Goal: Task Accomplishment & Management: Use online tool/utility

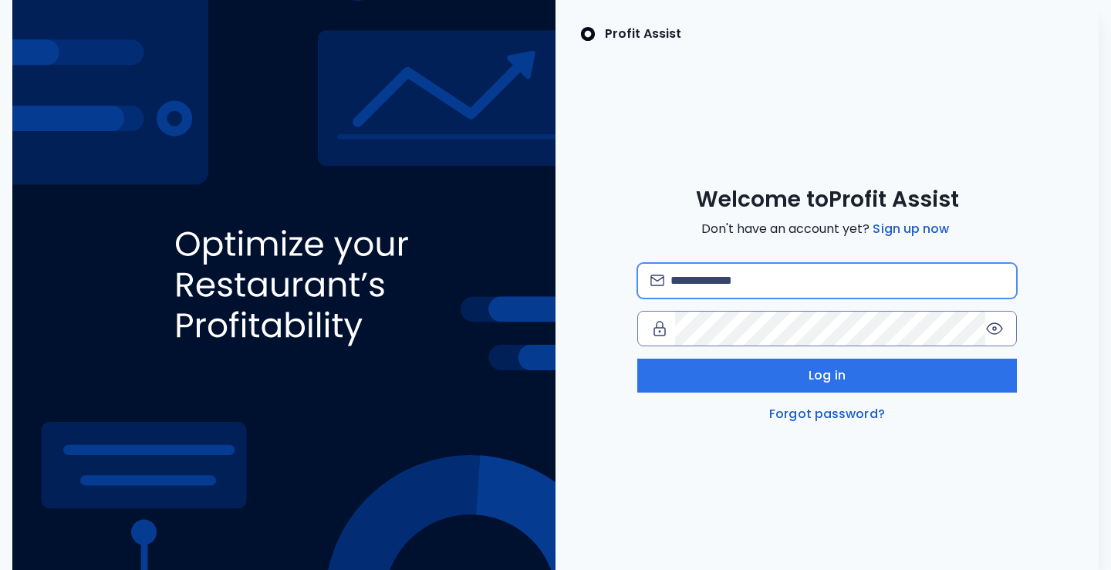
click at [815, 270] on input "email" at bounding box center [836, 281] width 333 height 34
paste input "**********"
type input "**********"
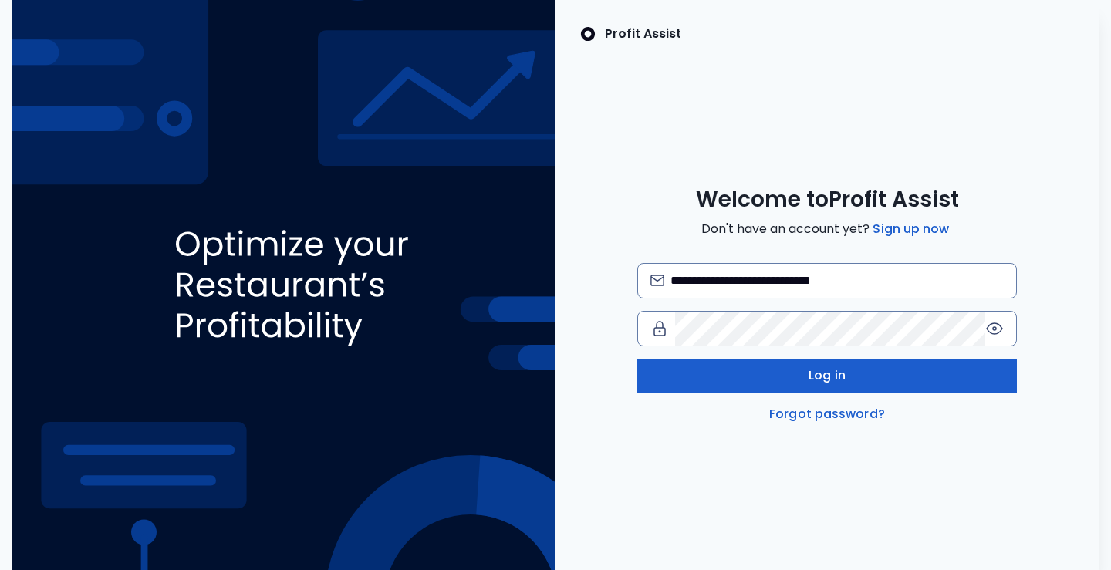
click at [779, 363] on button "Log in" at bounding box center [827, 376] width 380 height 34
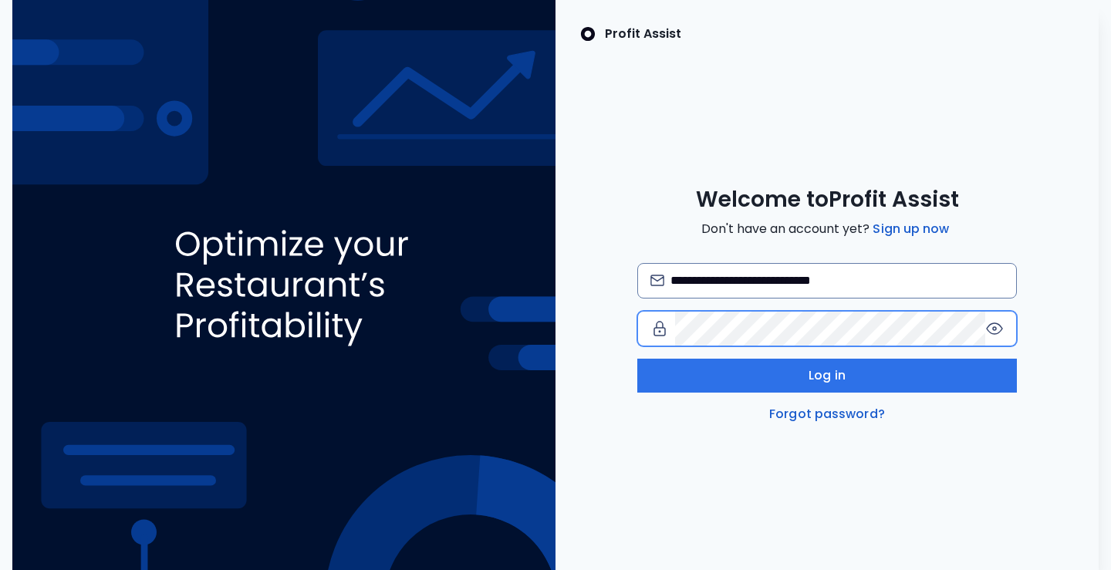
click at [517, 329] on div "**********" at bounding box center [555, 285] width 1086 height 570
click at [995, 329] on icon at bounding box center [994, 328] width 19 height 19
click at [850, 410] on link "Forgot password?" at bounding box center [827, 414] width 122 height 19
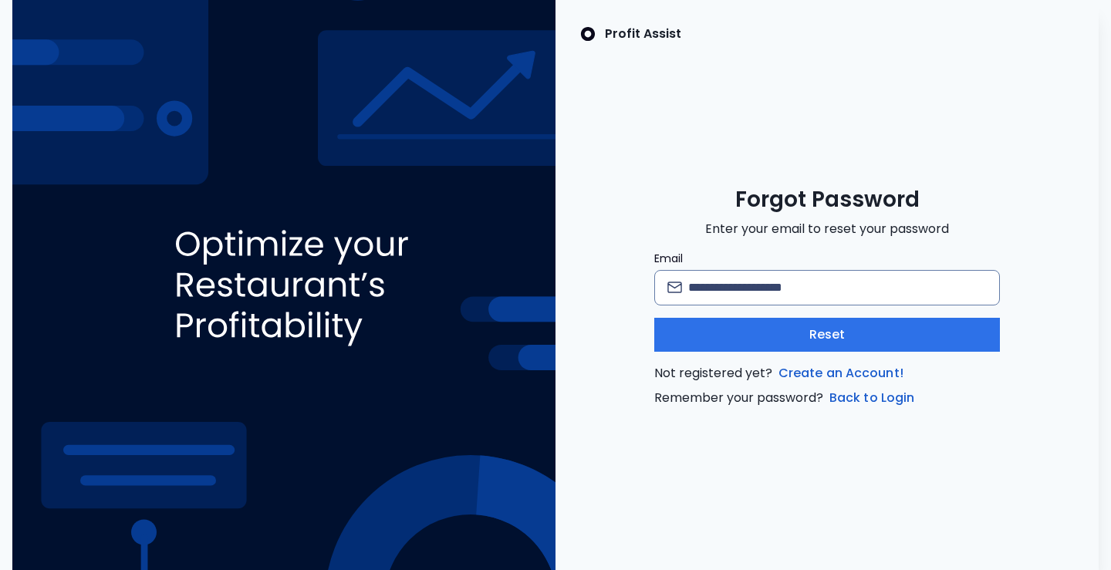
click at [772, 306] on div "Email Reset Not registered yet? Create an Account! Remember your password? Back…" at bounding box center [827, 329] width 346 height 157
click at [776, 287] on input "Email" at bounding box center [837, 288] width 299 height 34
type input "**********"
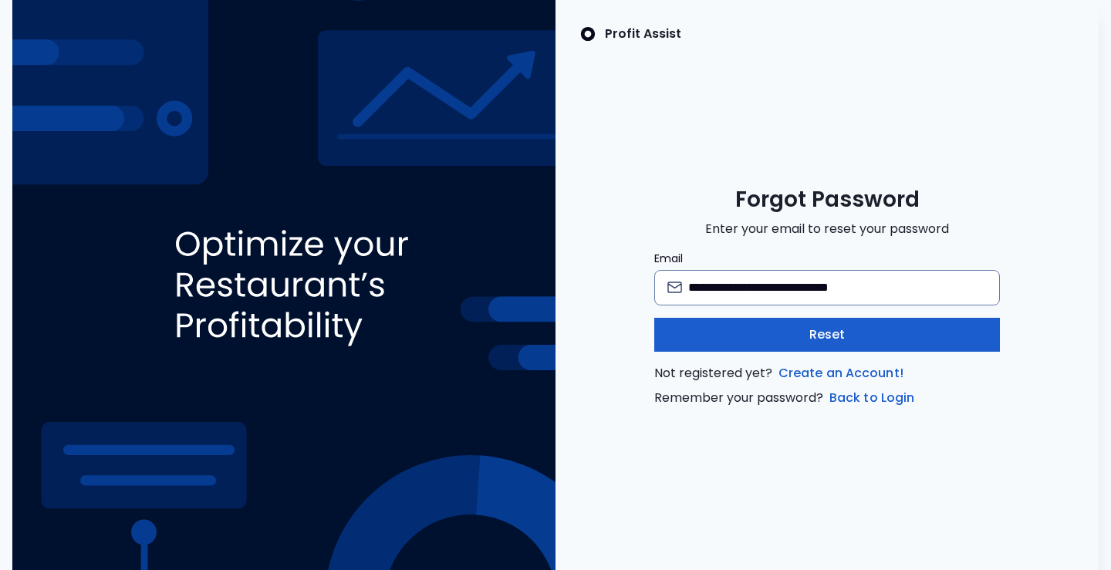
click at [825, 336] on span "Reset" at bounding box center [827, 335] width 36 height 19
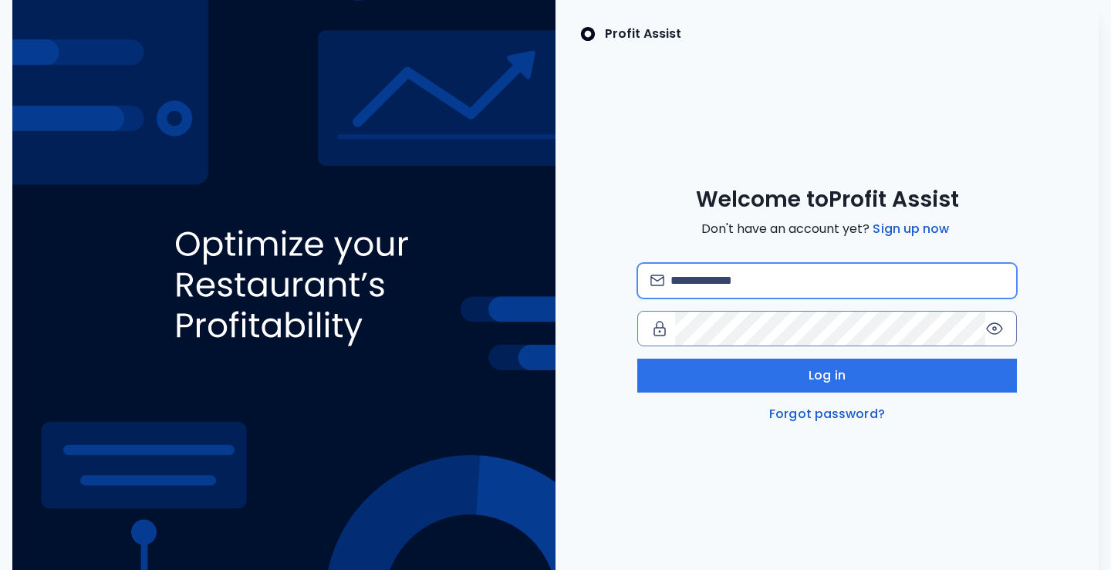
click at [839, 278] on input "email" at bounding box center [836, 281] width 333 height 34
type input "**********"
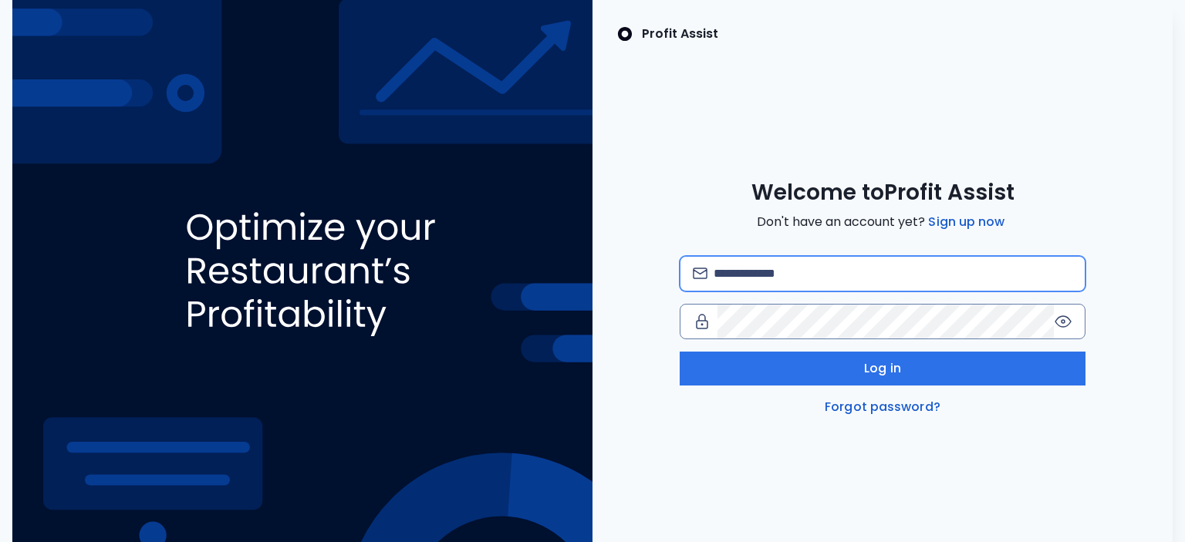
click at [819, 272] on input "email" at bounding box center [894, 274] width 360 height 34
type input "**********"
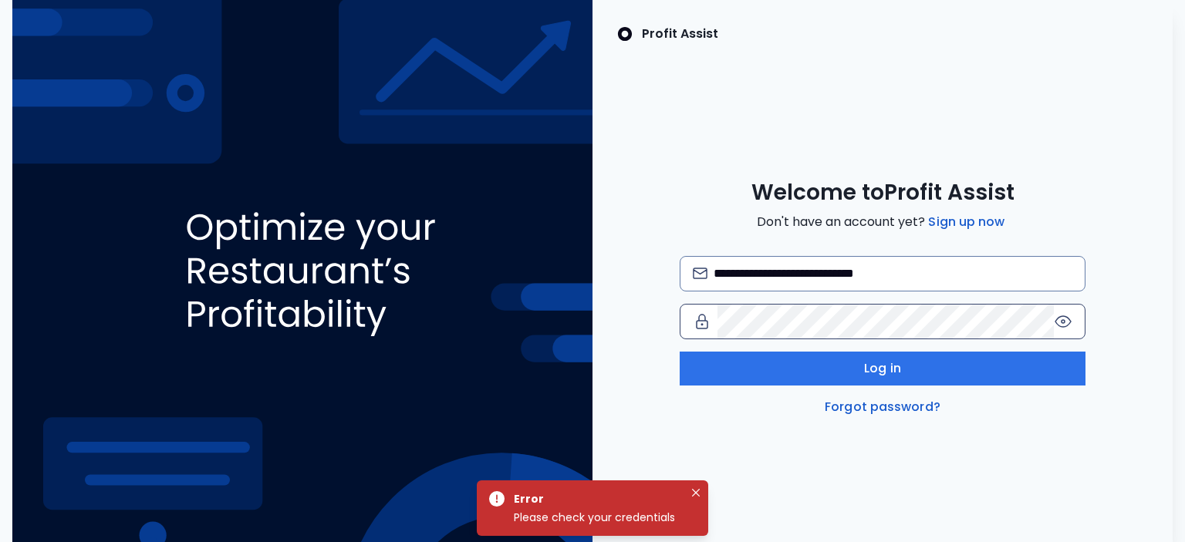
click at [1063, 323] on icon at bounding box center [1063, 321] width 19 height 19
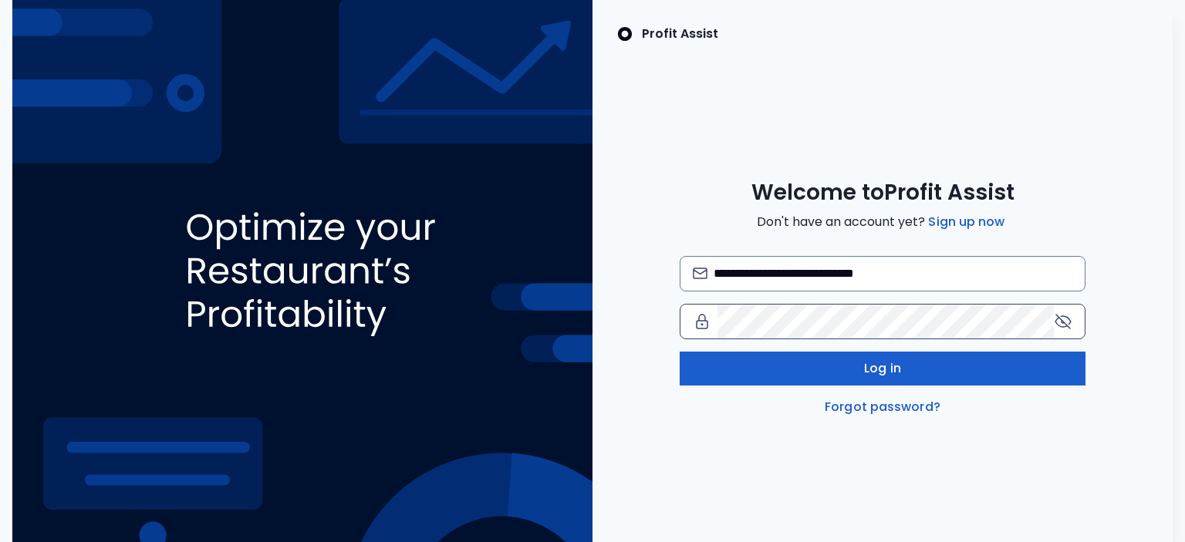
click at [931, 365] on button "Log in" at bounding box center [883, 369] width 407 height 34
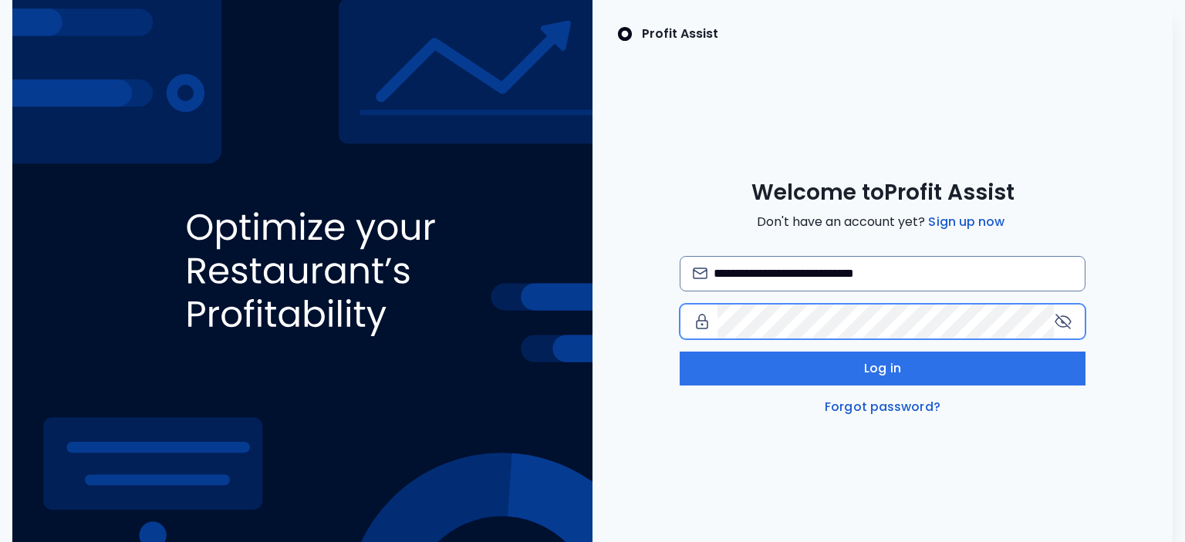
click at [656, 318] on div "**********" at bounding box center [882, 298] width 580 height 238
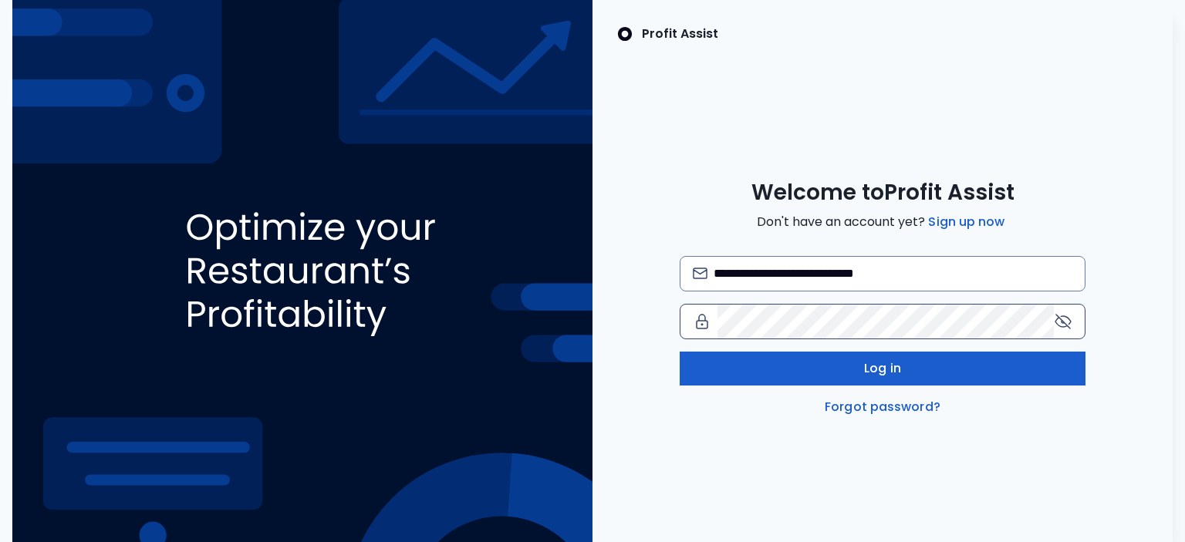
click at [778, 363] on button "Log in" at bounding box center [883, 369] width 407 height 34
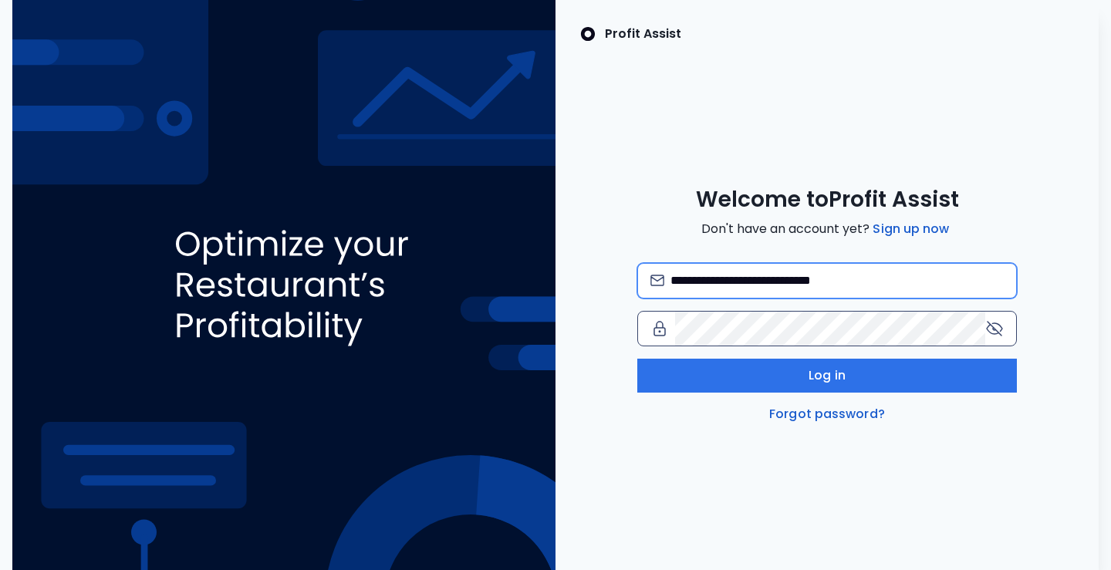
click at [680, 279] on input "**********" at bounding box center [836, 281] width 333 height 34
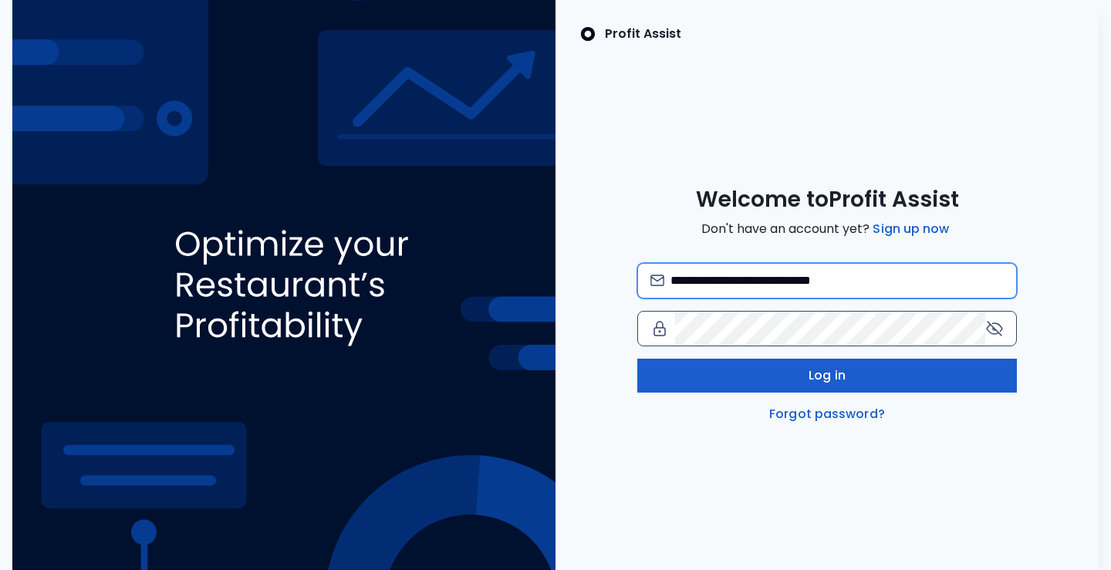
type input "**********"
click at [697, 378] on button "Log in" at bounding box center [827, 376] width 380 height 34
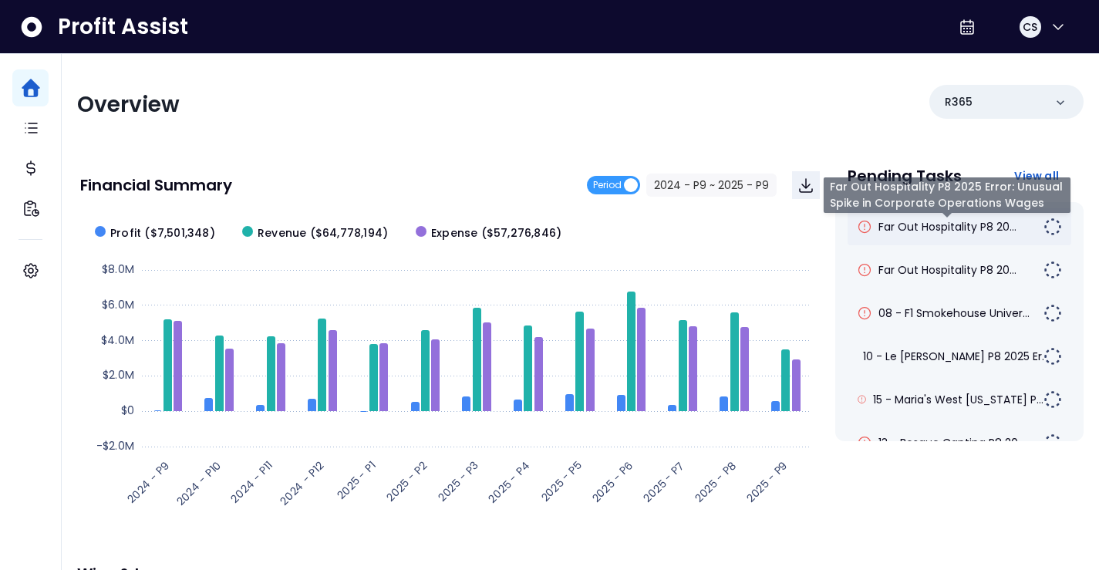
click at [1000, 231] on span "Far Out Hospitality P8 20..." at bounding box center [948, 226] width 138 height 15
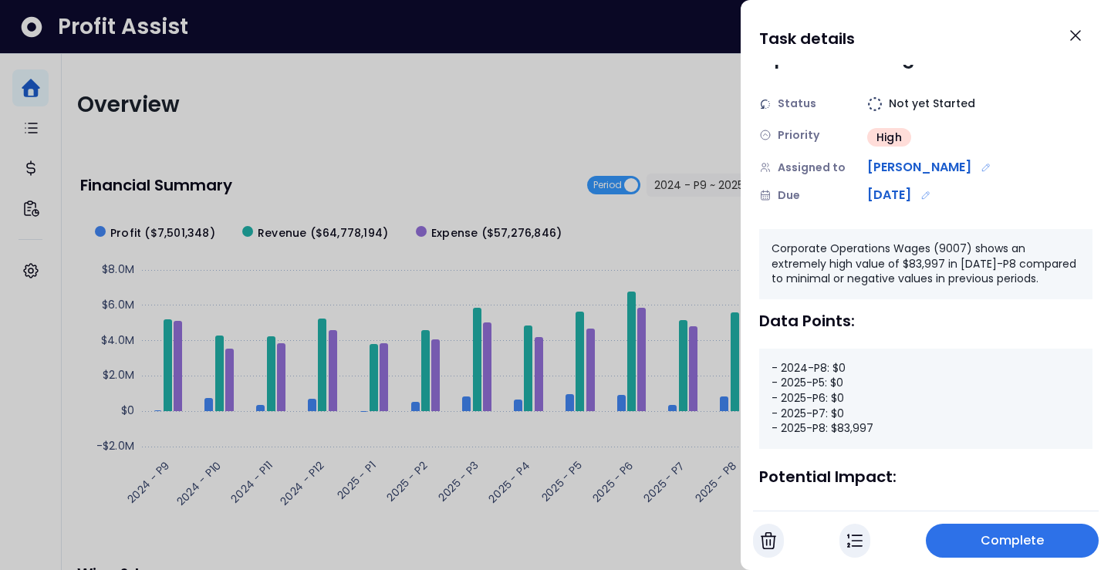
scroll to position [184, 0]
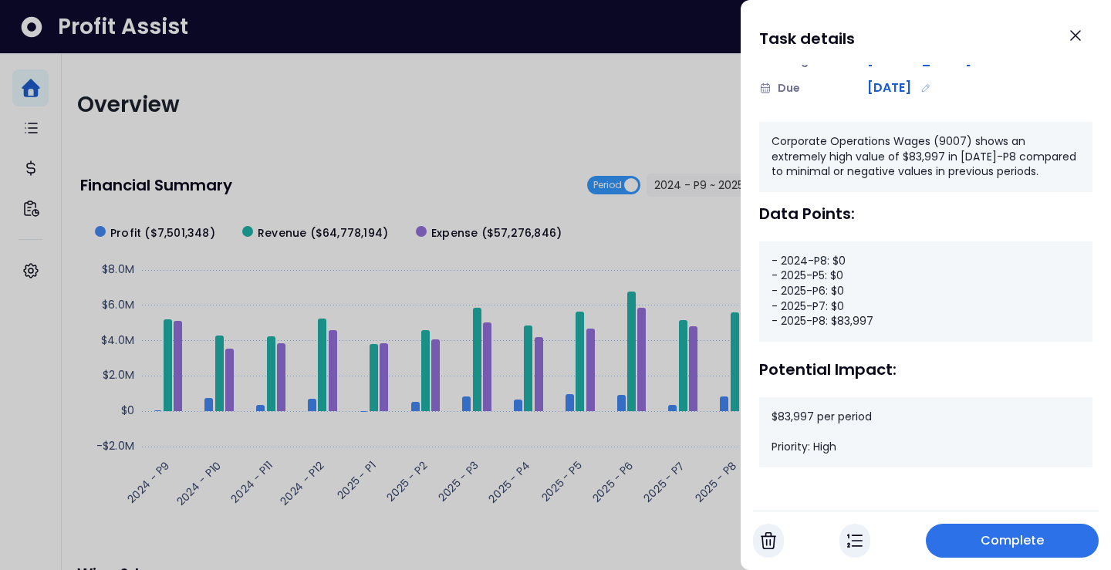
click at [1022, 533] on span "Complete" at bounding box center [1013, 541] width 64 height 19
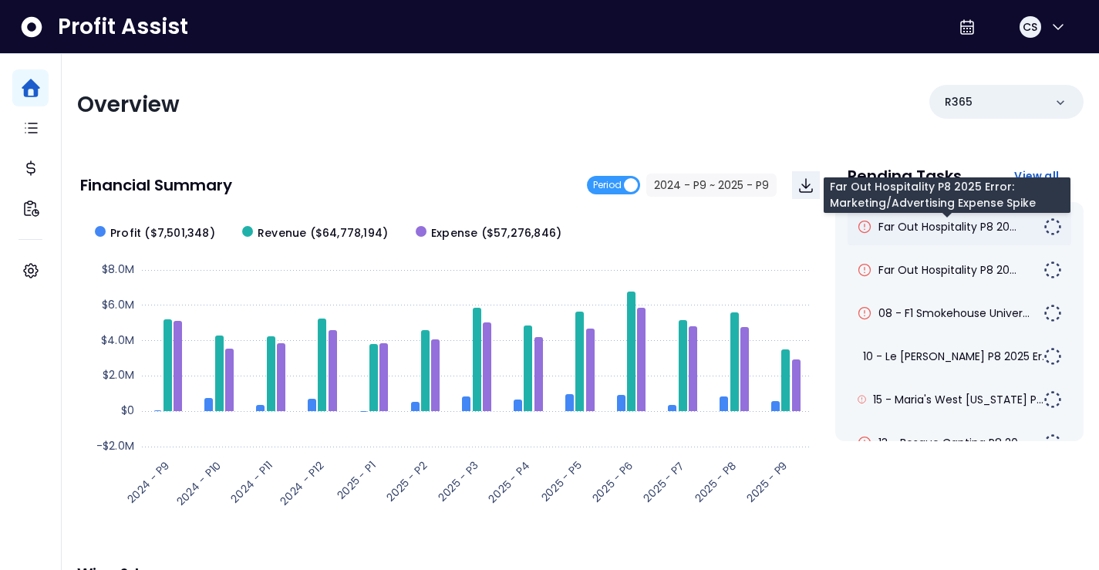
click at [1009, 225] on span "Far Out Hospitality P8 20..." at bounding box center [948, 226] width 138 height 15
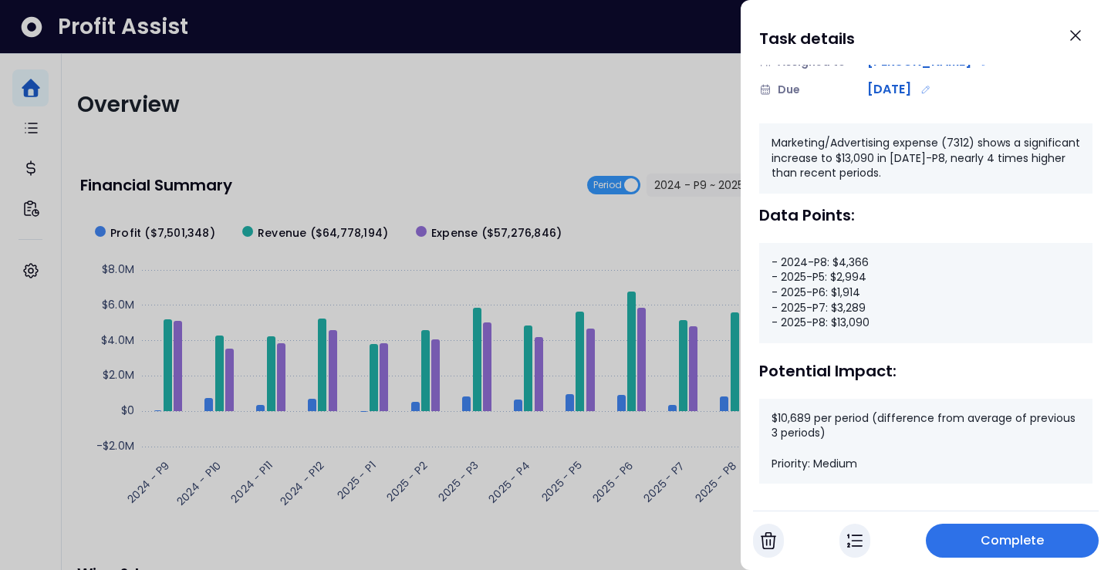
scroll to position [199, 0]
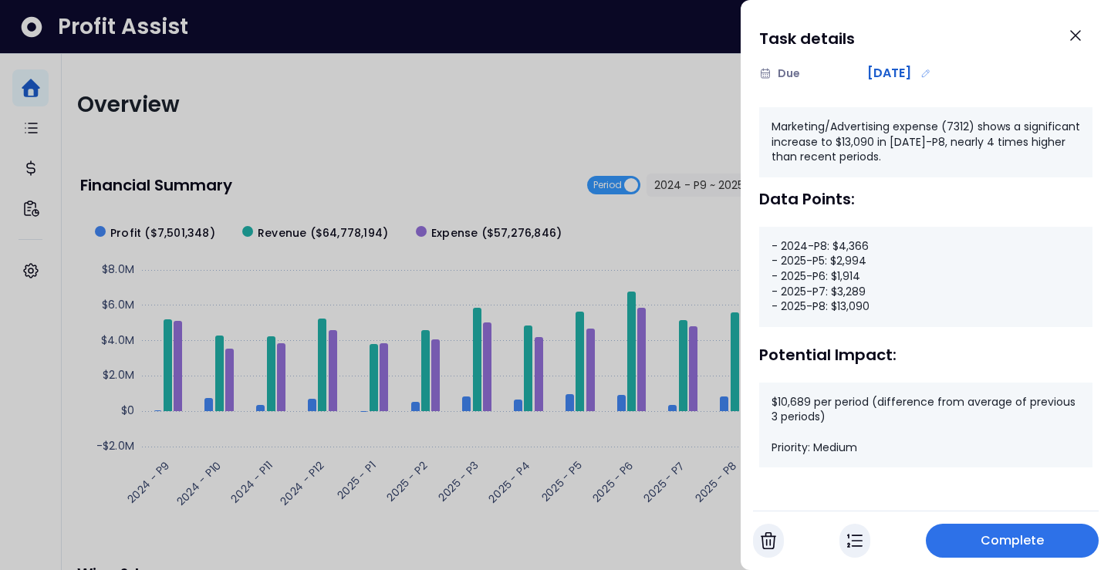
click at [987, 535] on span "Complete" at bounding box center [1013, 541] width 64 height 19
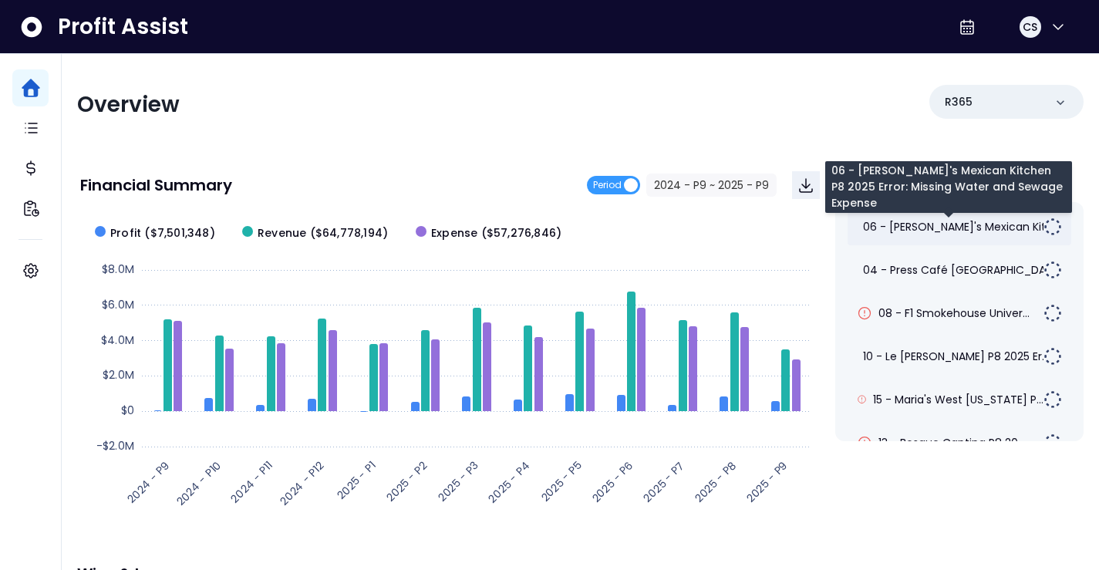
click at [991, 226] on span "06 - [PERSON_NAME]'s Mexican Kitc..." at bounding box center [961, 226] width 197 height 15
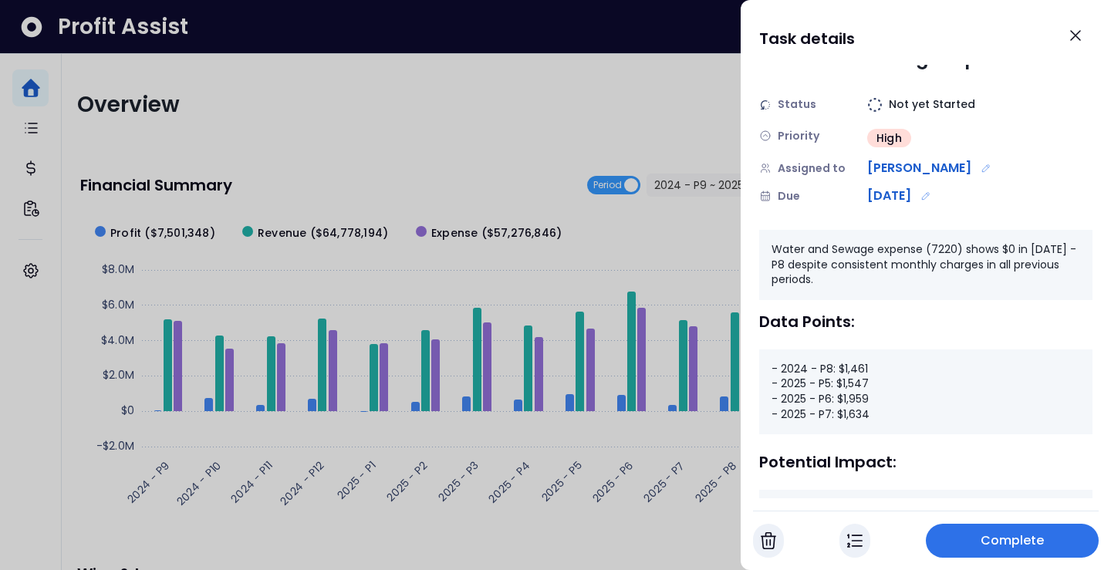
scroll to position [0, 0]
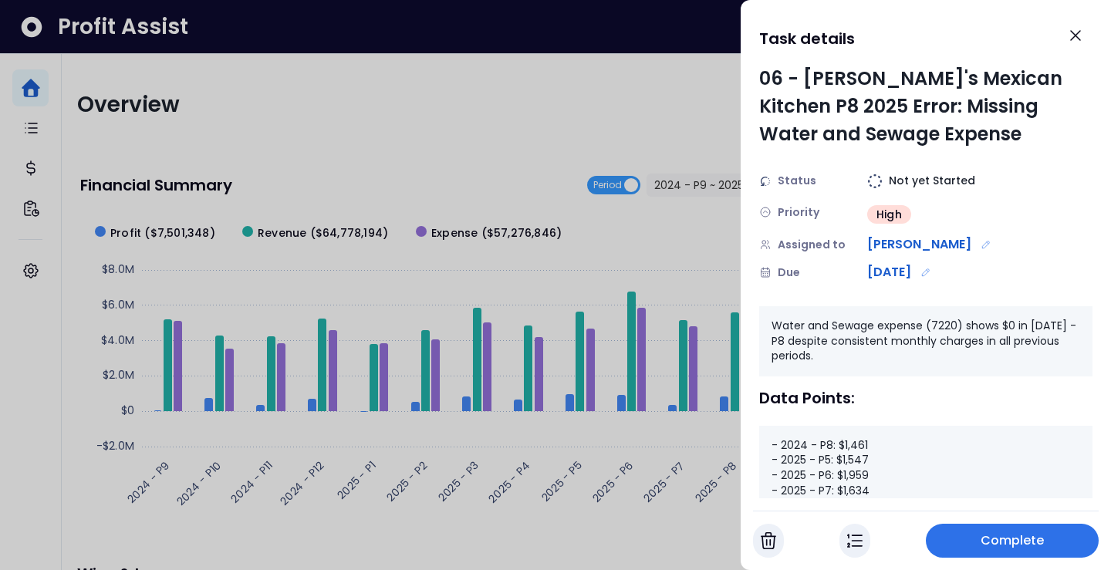
click at [1002, 531] on button "Complete" at bounding box center [1012, 541] width 173 height 34
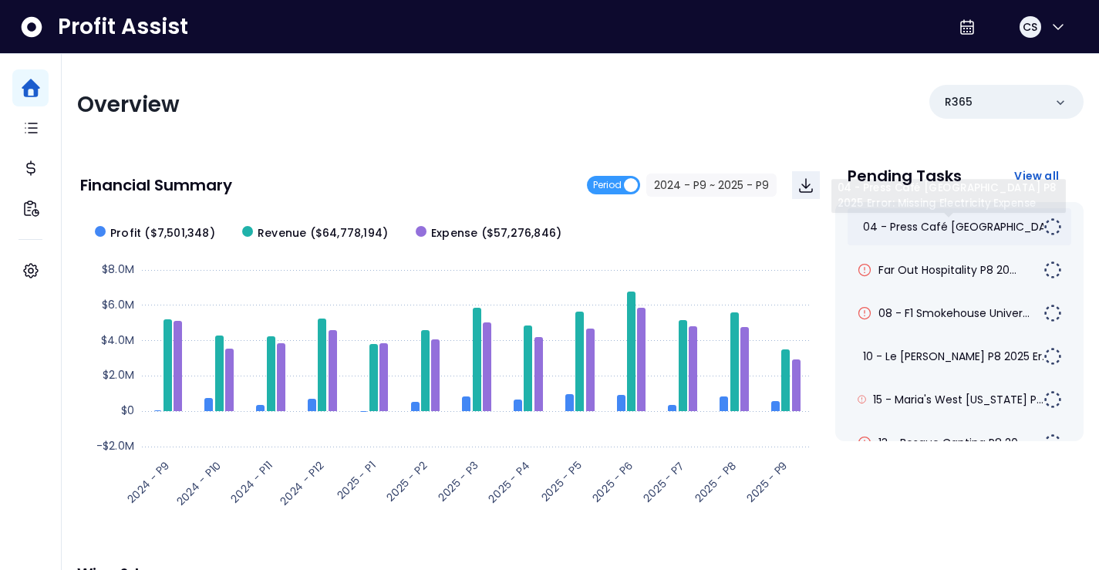
click at [974, 241] on div "04 - Press Café [GEOGRAPHIC_DATA]..." at bounding box center [960, 226] width 224 height 37
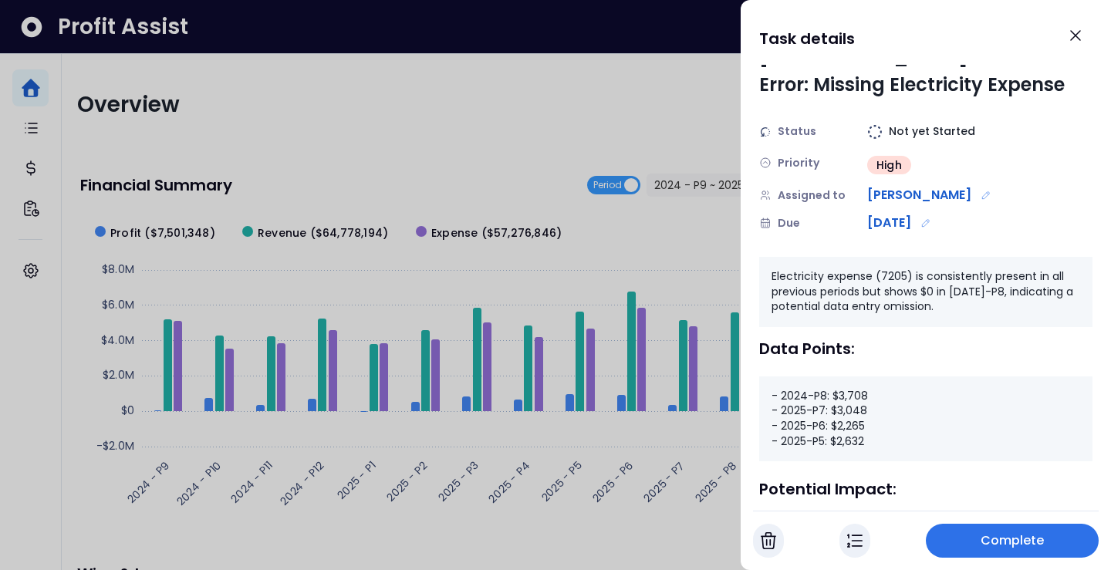
scroll to position [77, 0]
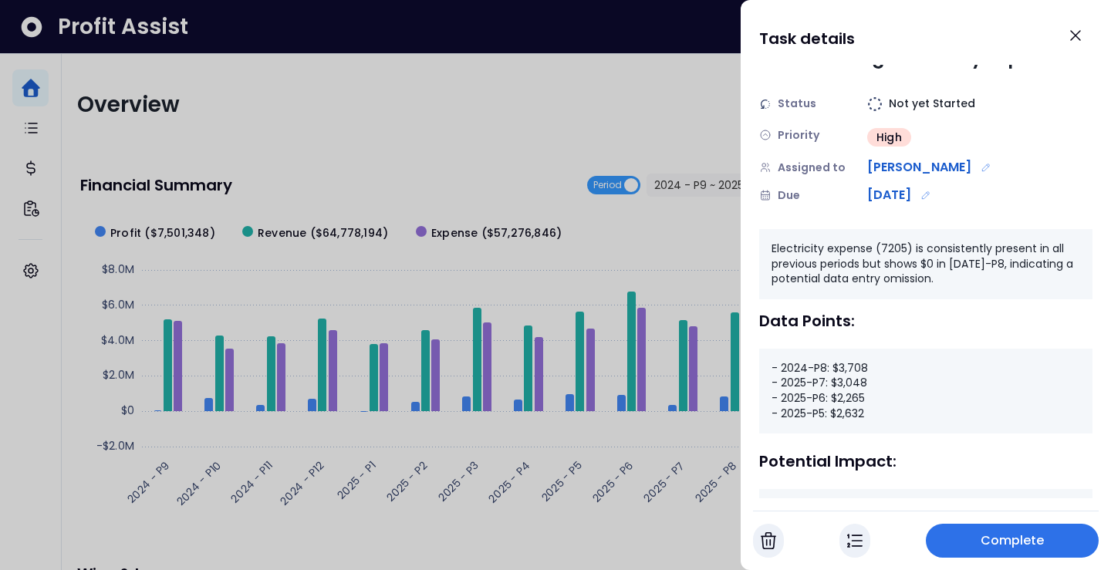
click at [1045, 538] on button "Complete" at bounding box center [1012, 541] width 173 height 34
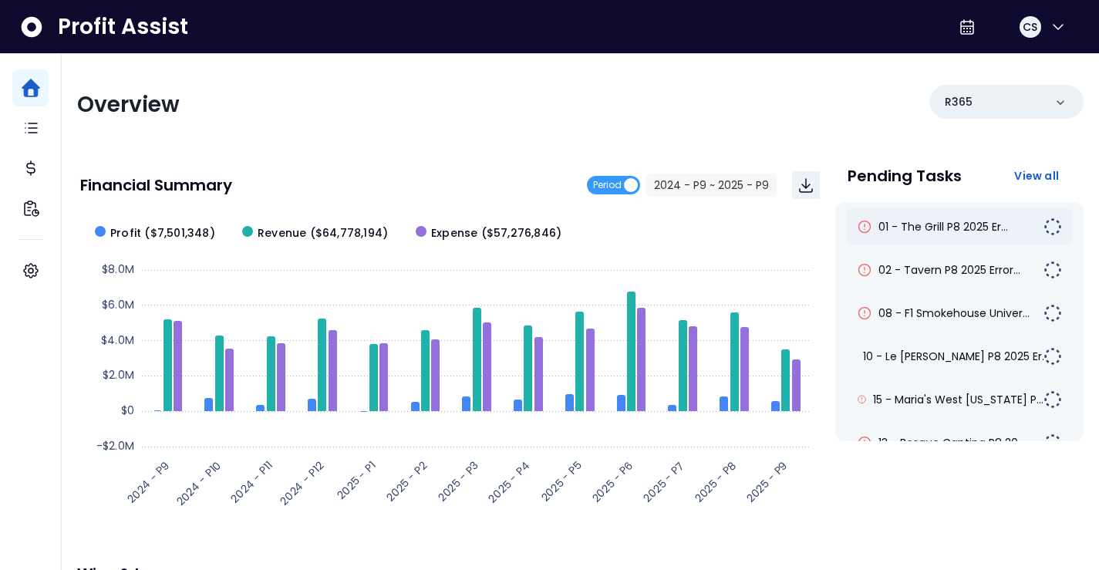
click at [1021, 222] on div "01 - The Grill P8 2025 Er..." at bounding box center [950, 226] width 187 height 15
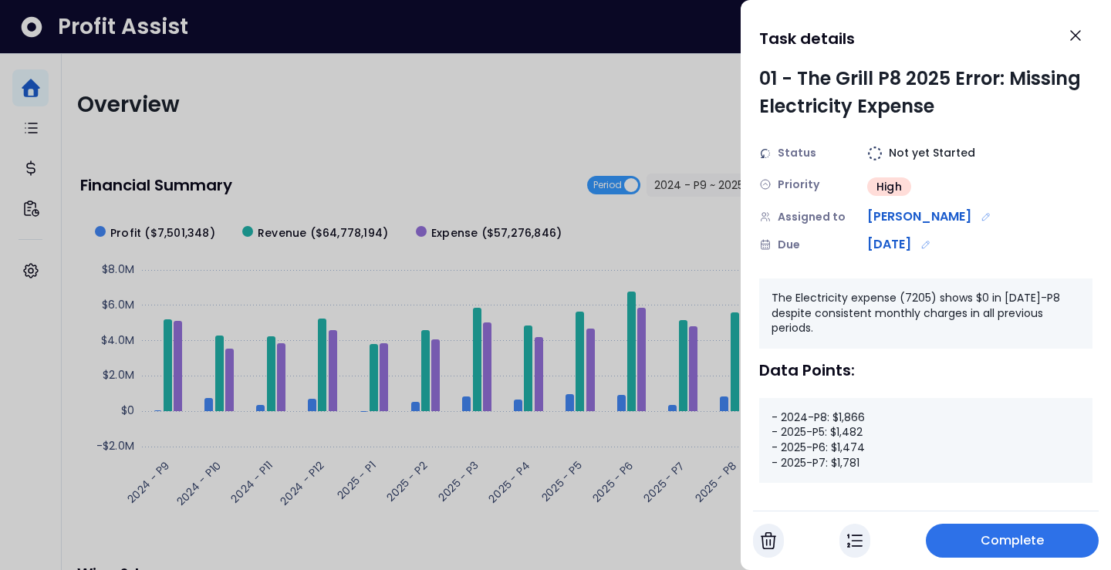
click at [998, 529] on button "Complete" at bounding box center [1012, 541] width 173 height 34
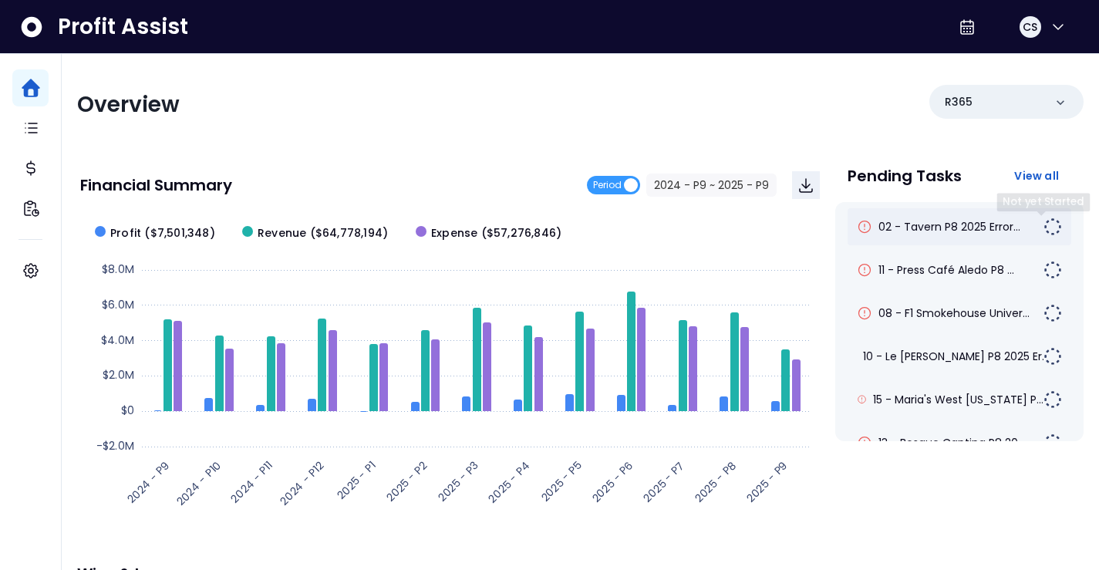
click at [1027, 222] on div "02 - Tavern P8 2025 Error..." at bounding box center [950, 226] width 187 height 15
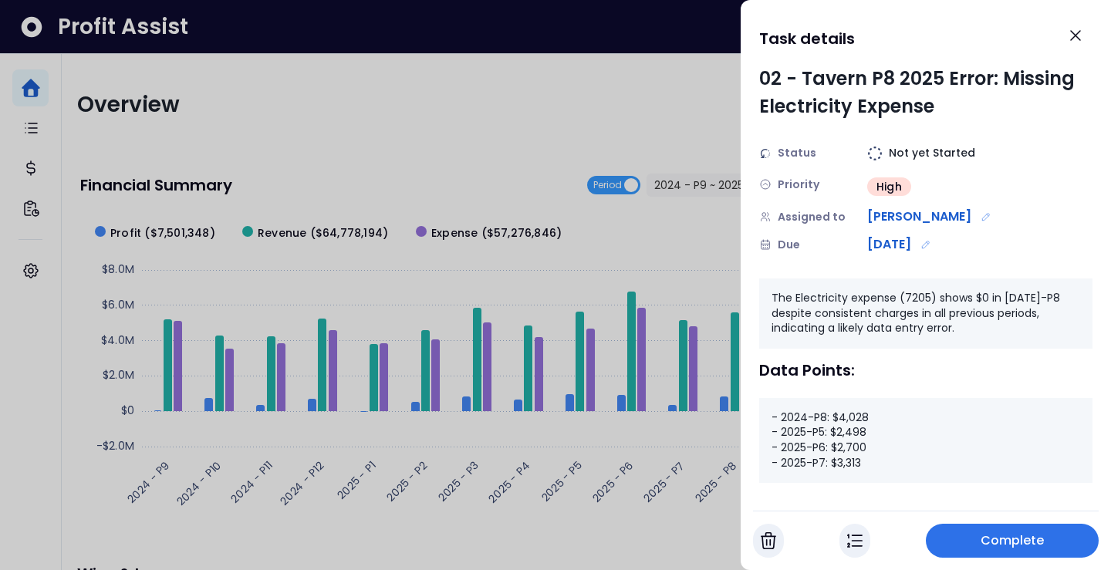
click at [980, 542] on button "Complete" at bounding box center [1012, 541] width 173 height 34
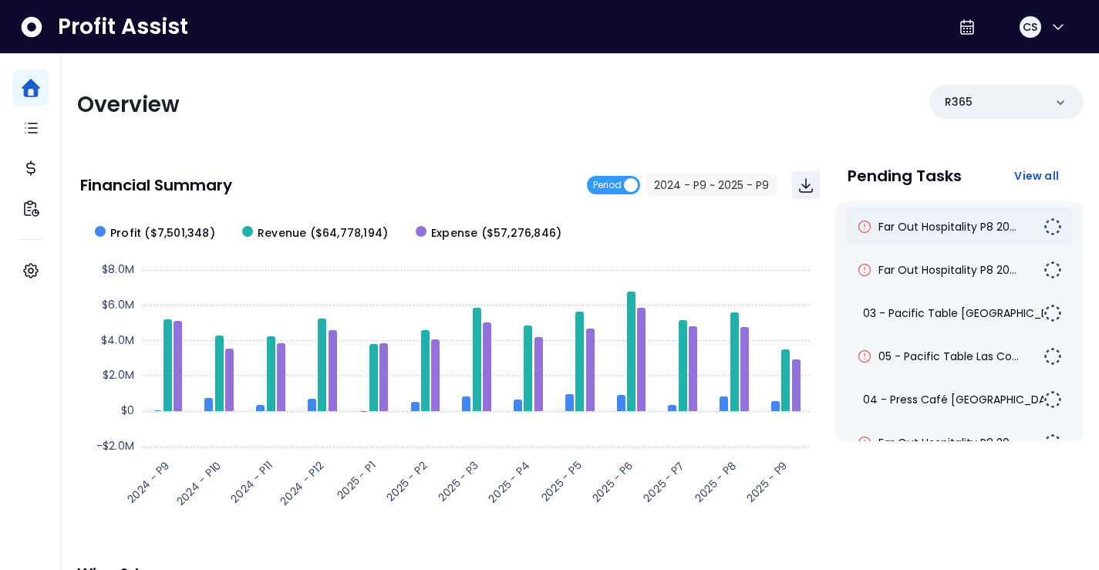
click at [1044, 229] on img at bounding box center [1053, 227] width 19 height 19
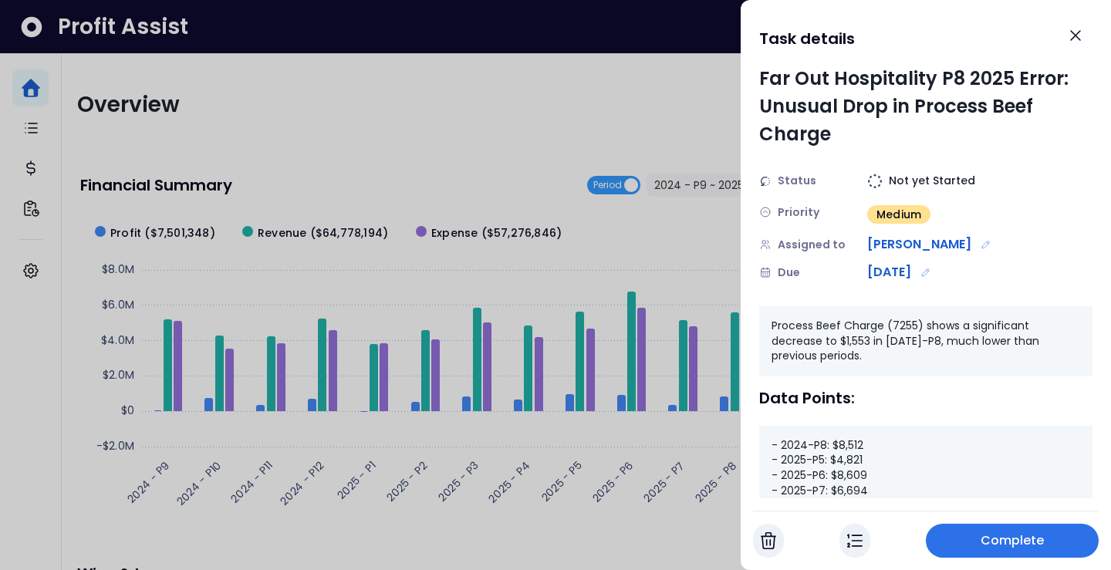
click at [978, 530] on button "Complete" at bounding box center [1012, 541] width 173 height 34
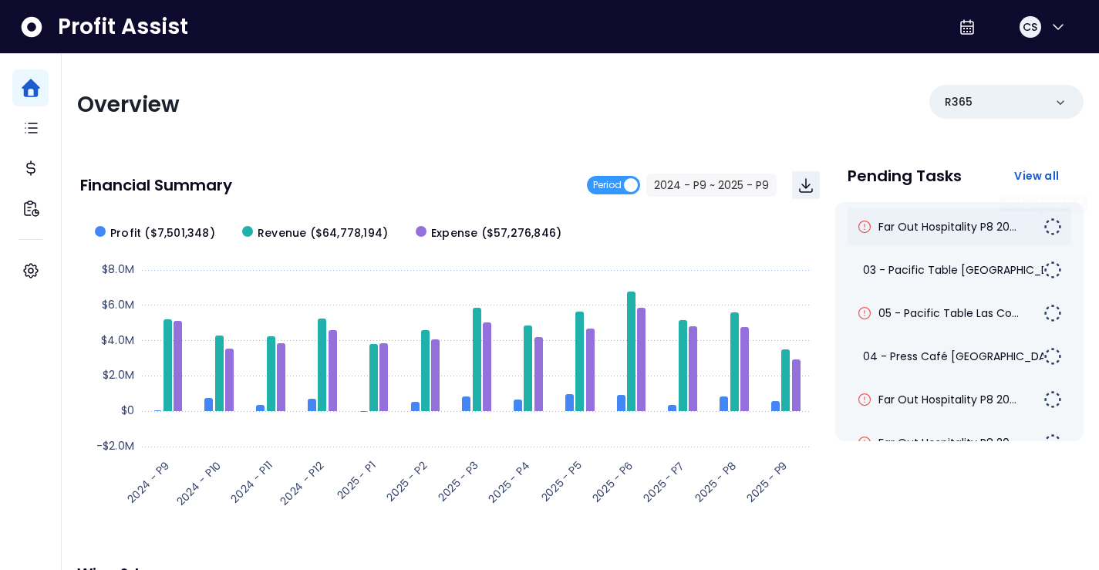
click at [1026, 232] on div "Far Out Hospitality P8 20..." at bounding box center [950, 226] width 187 height 15
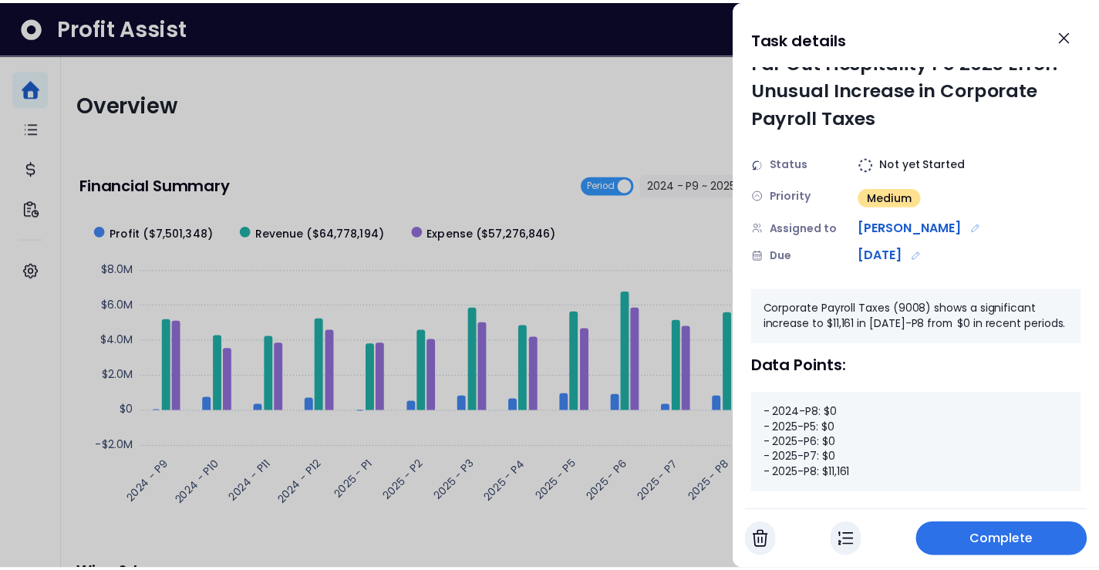
scroll to position [0, 0]
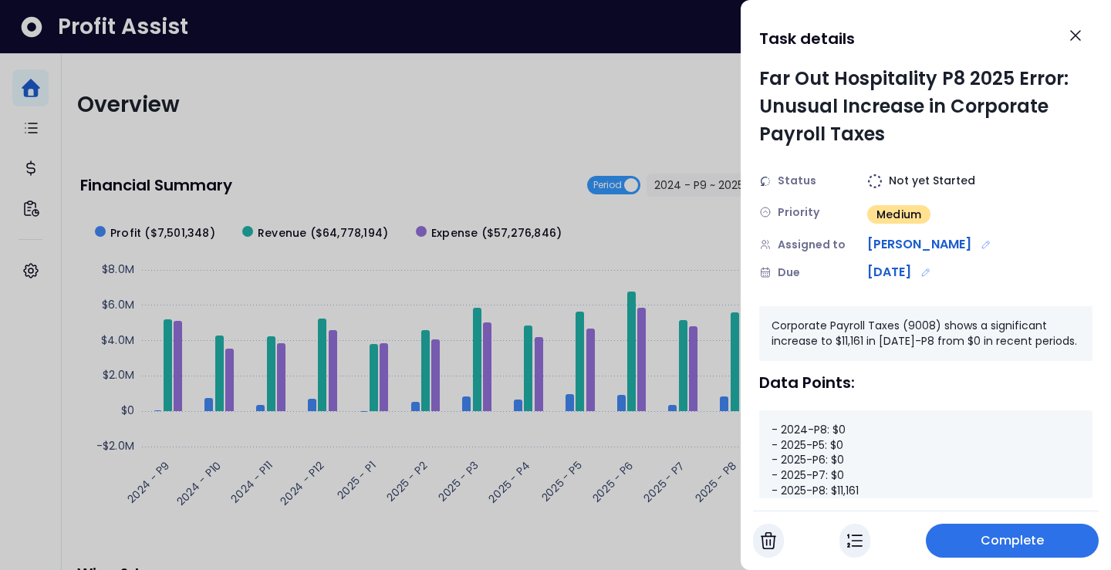
click at [1014, 535] on span "Complete" at bounding box center [1013, 541] width 64 height 19
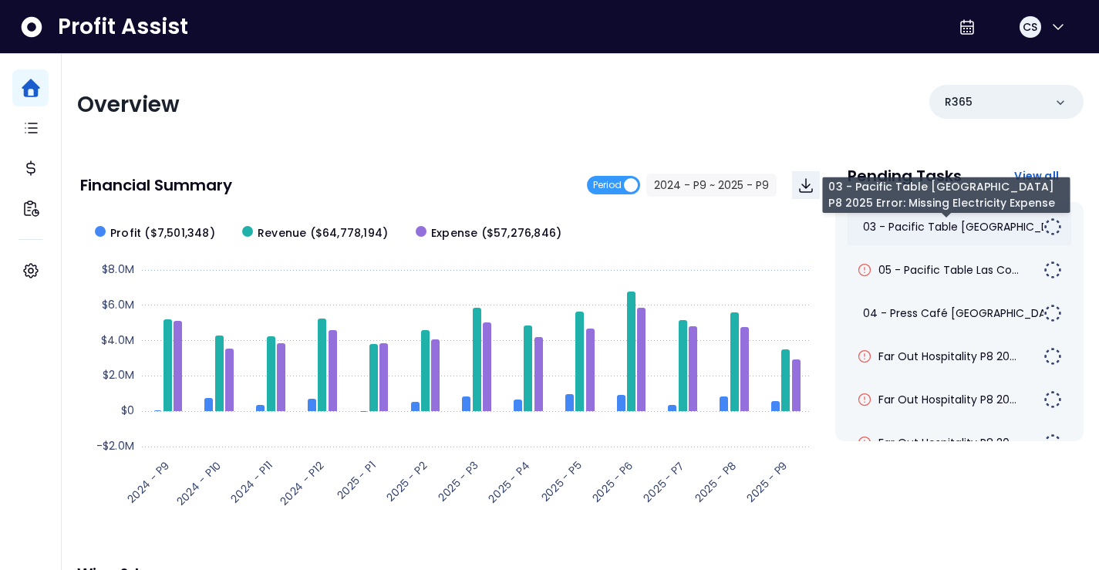
click at [1000, 225] on span "03 - Pacific Table [GEOGRAPHIC_DATA]..." at bounding box center [972, 226] width 218 height 15
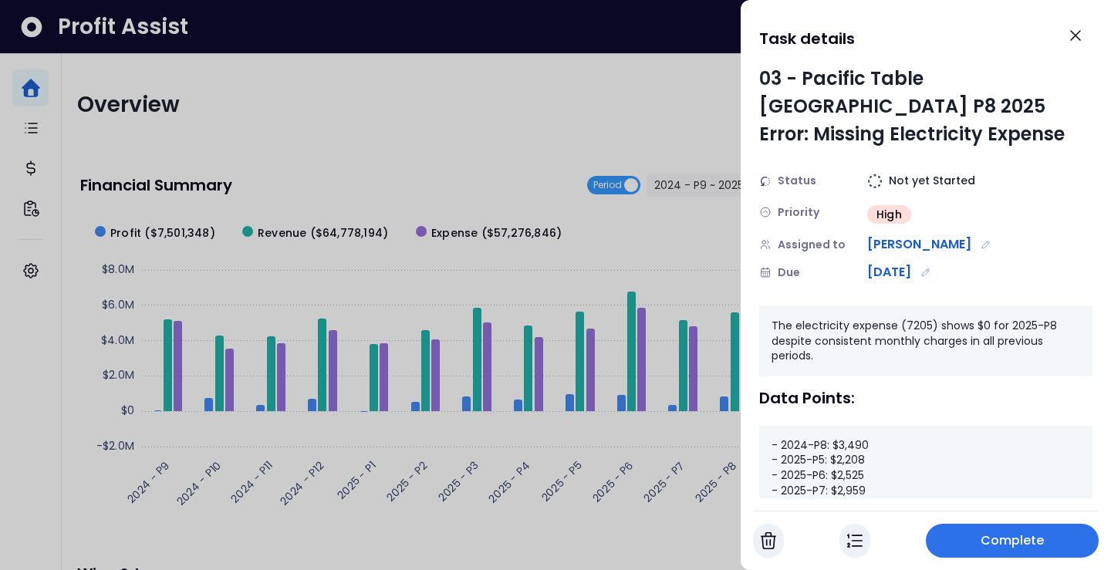
click at [992, 532] on span "Complete" at bounding box center [1013, 541] width 64 height 19
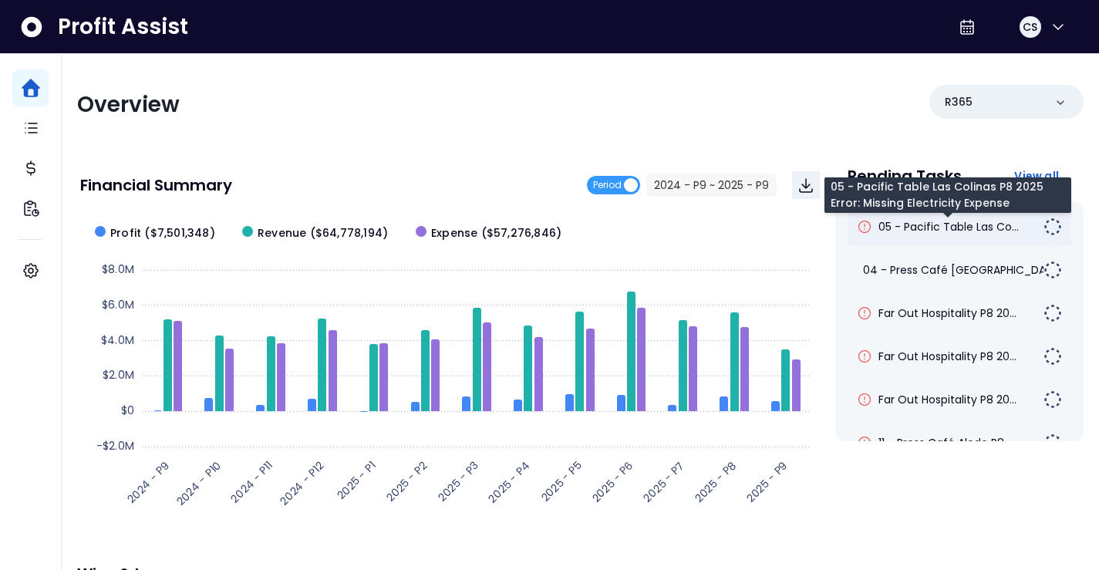
click at [966, 222] on span "05 - Pacific Table Las Co..." at bounding box center [949, 226] width 140 height 15
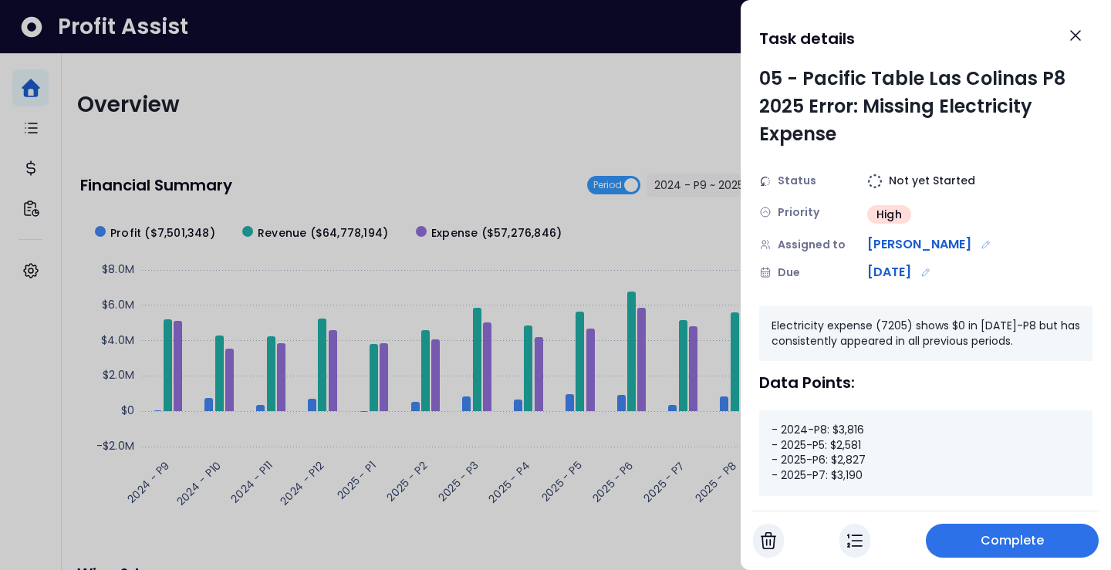
click at [983, 530] on button "Complete" at bounding box center [1012, 541] width 173 height 34
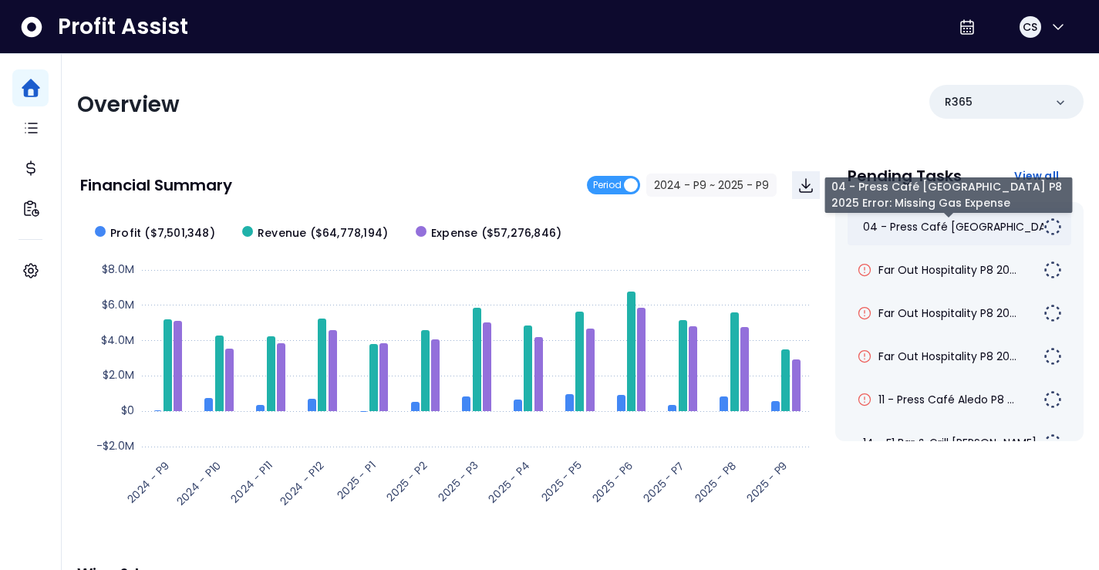
click at [950, 224] on span "04 - Press Café [GEOGRAPHIC_DATA]..." at bounding box center [967, 226] width 208 height 15
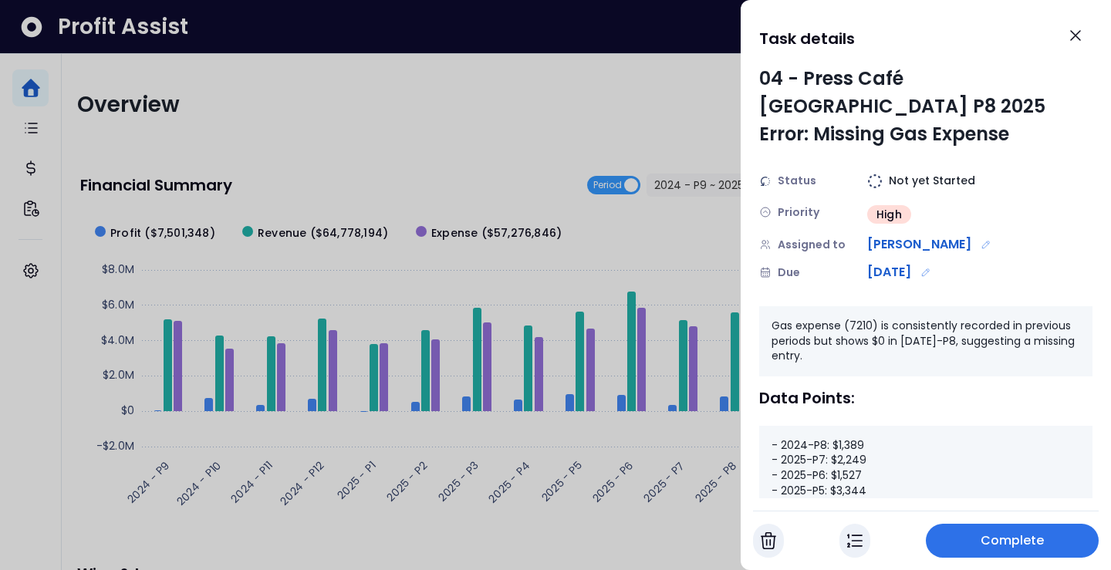
click at [1004, 542] on button "Complete" at bounding box center [1012, 541] width 173 height 34
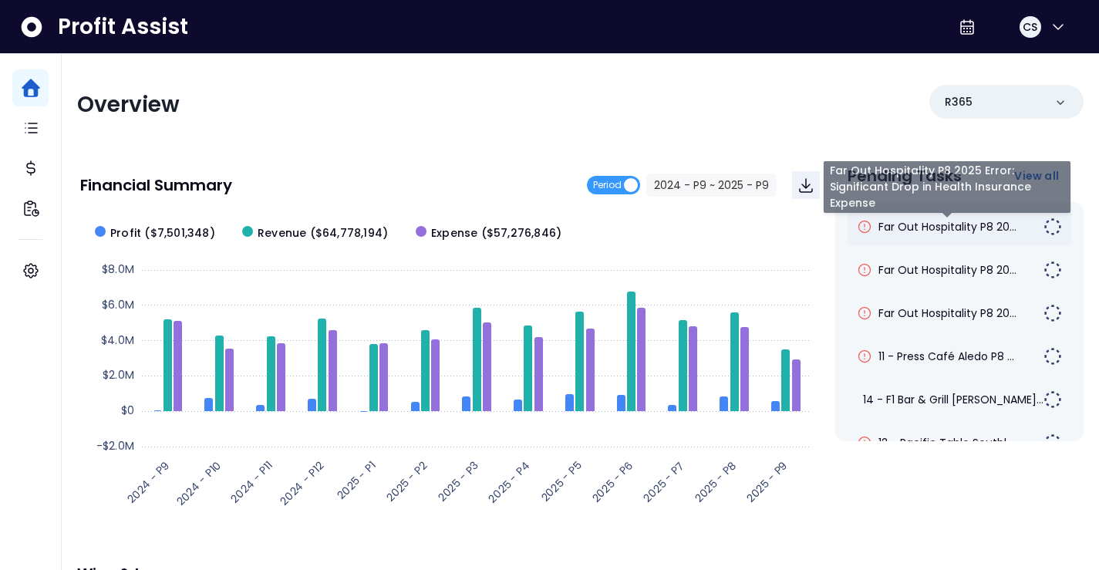
click at [978, 222] on span "Far Out Hospitality P8 20..." at bounding box center [948, 226] width 138 height 15
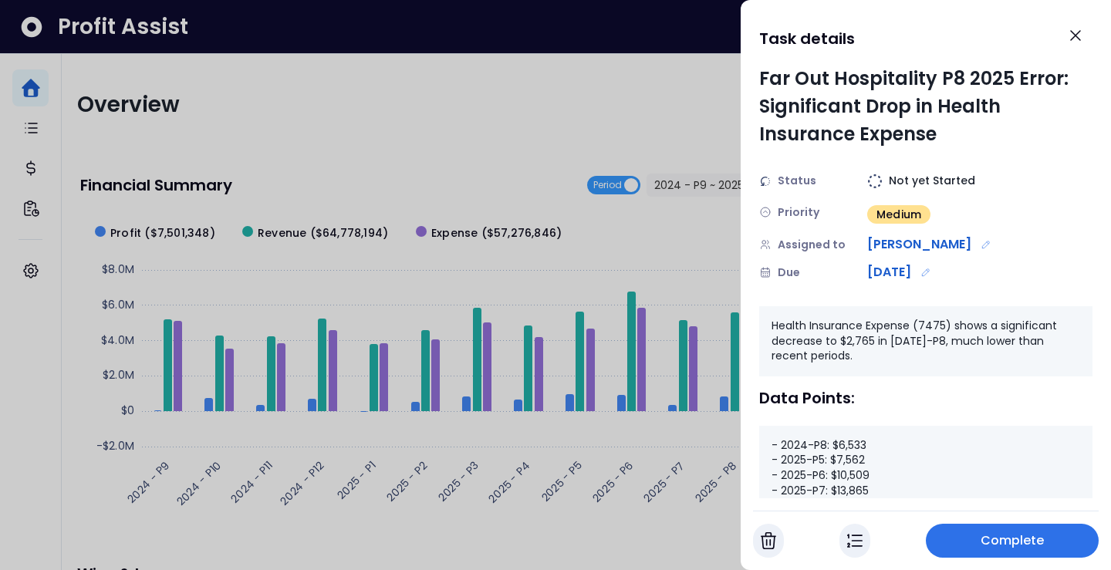
click at [990, 542] on span "Complete" at bounding box center [1013, 541] width 64 height 19
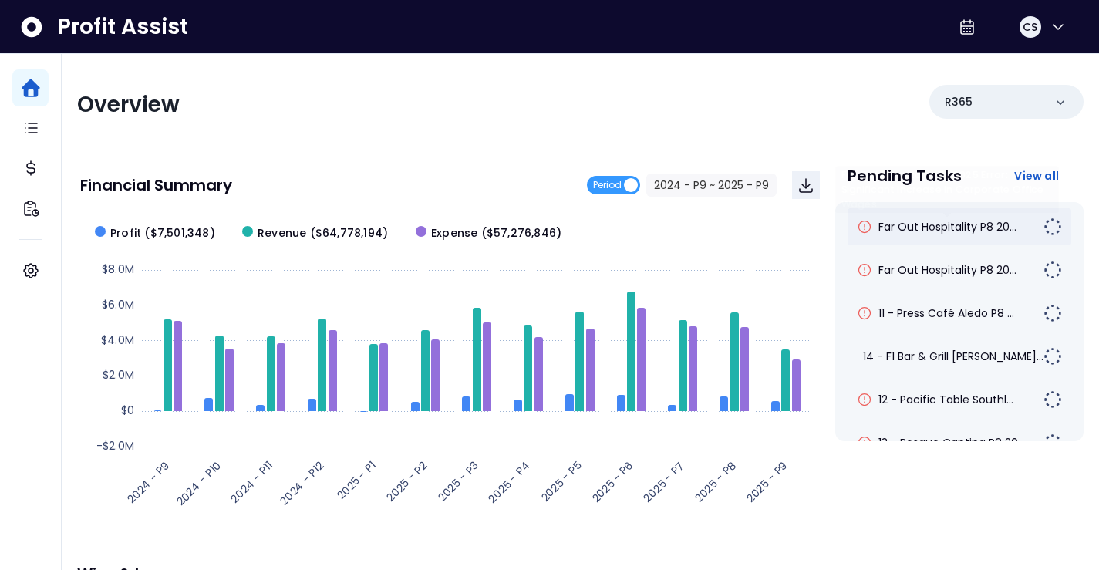
click at [888, 234] on span "Far Out Hospitality P8 20..." at bounding box center [948, 226] width 138 height 15
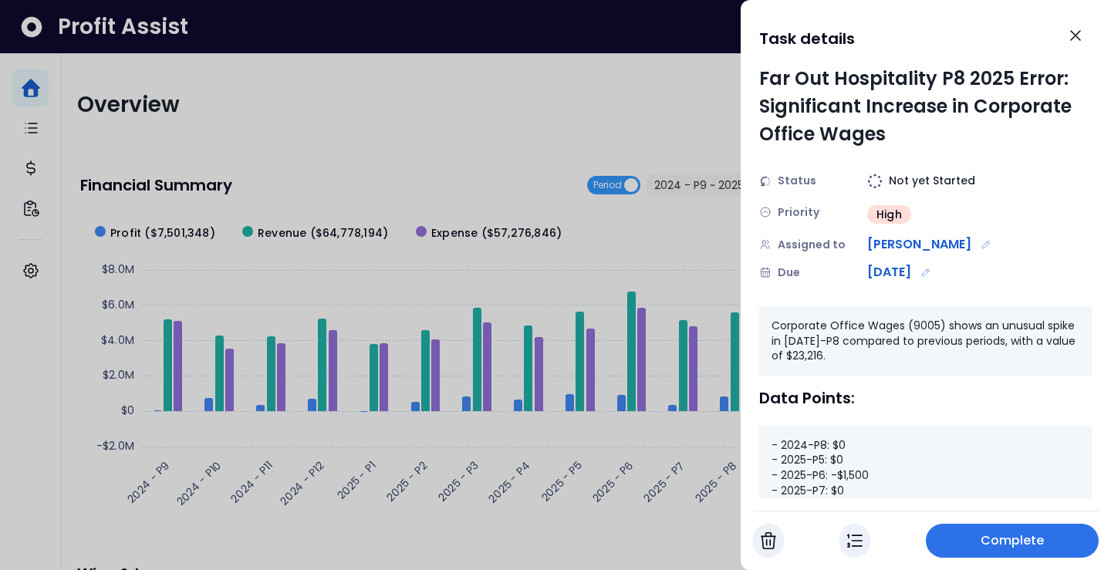
click at [965, 535] on button "Complete" at bounding box center [1012, 541] width 173 height 34
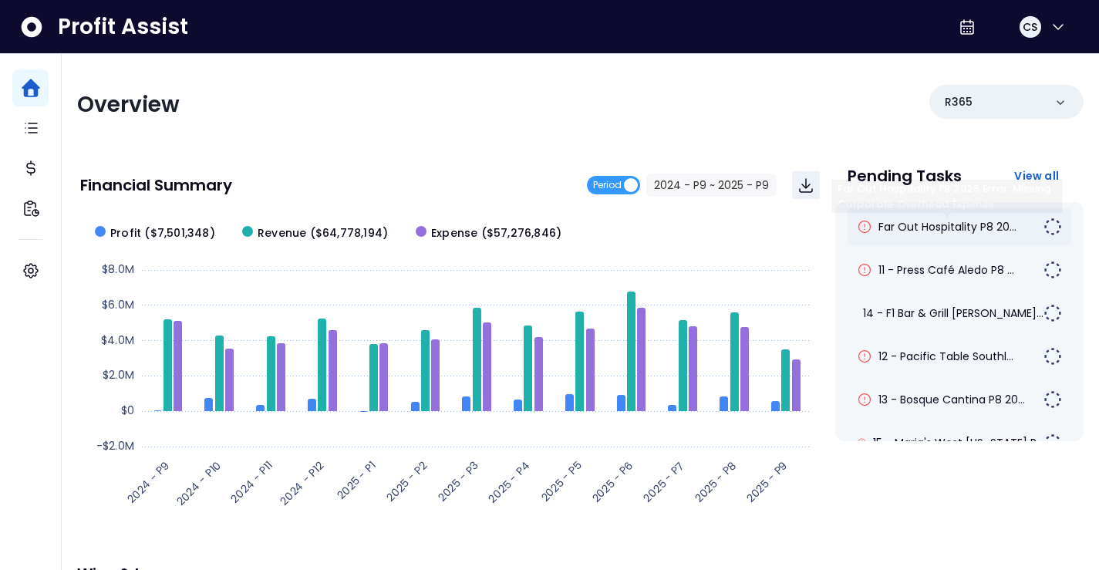
click at [895, 211] on div "Far Out Hospitality P8 20..." at bounding box center [960, 226] width 224 height 37
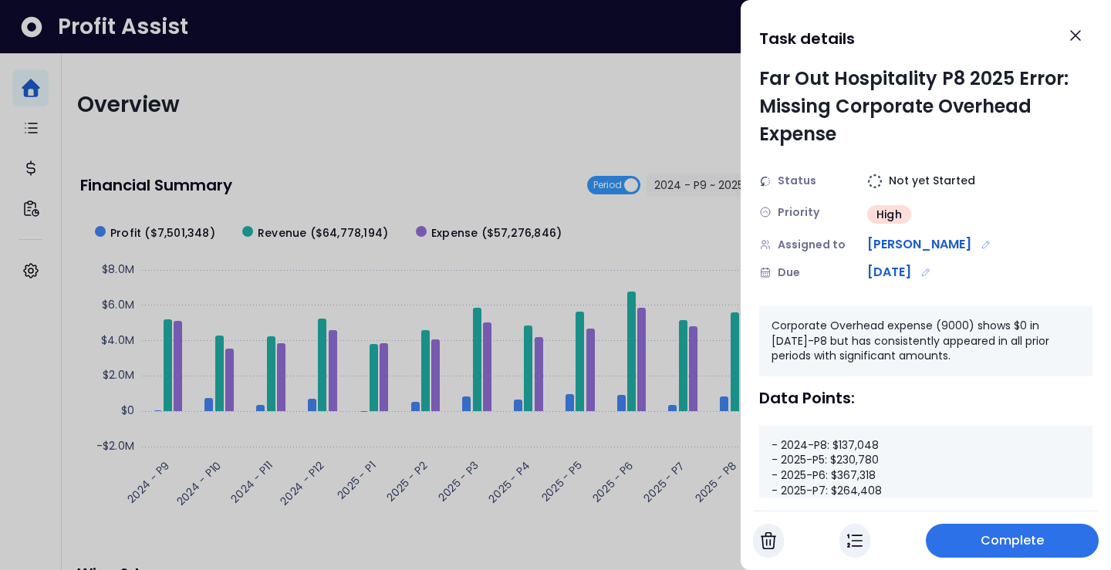
click at [1003, 542] on span "Complete" at bounding box center [1013, 541] width 64 height 19
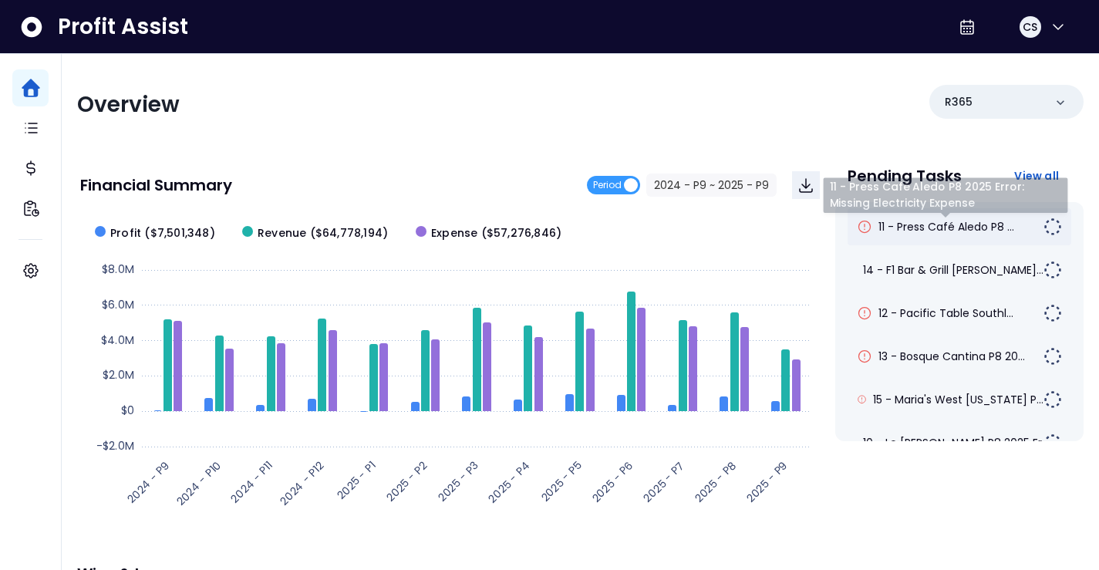
click at [937, 228] on span "11 - Press Café Aledo P8 ..." at bounding box center [947, 226] width 136 height 15
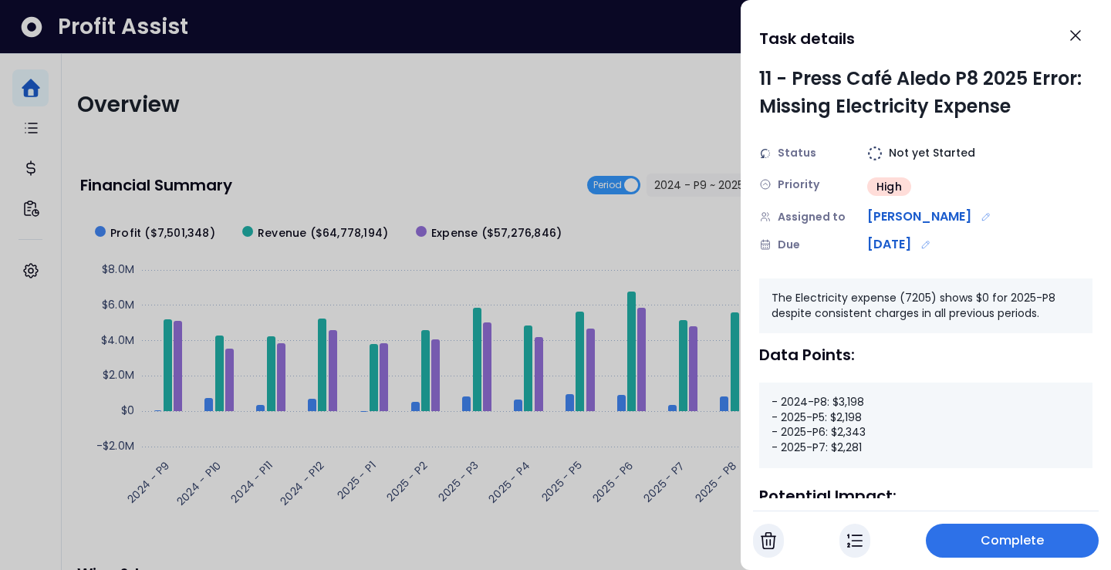
click at [968, 539] on button "Complete" at bounding box center [1012, 541] width 173 height 34
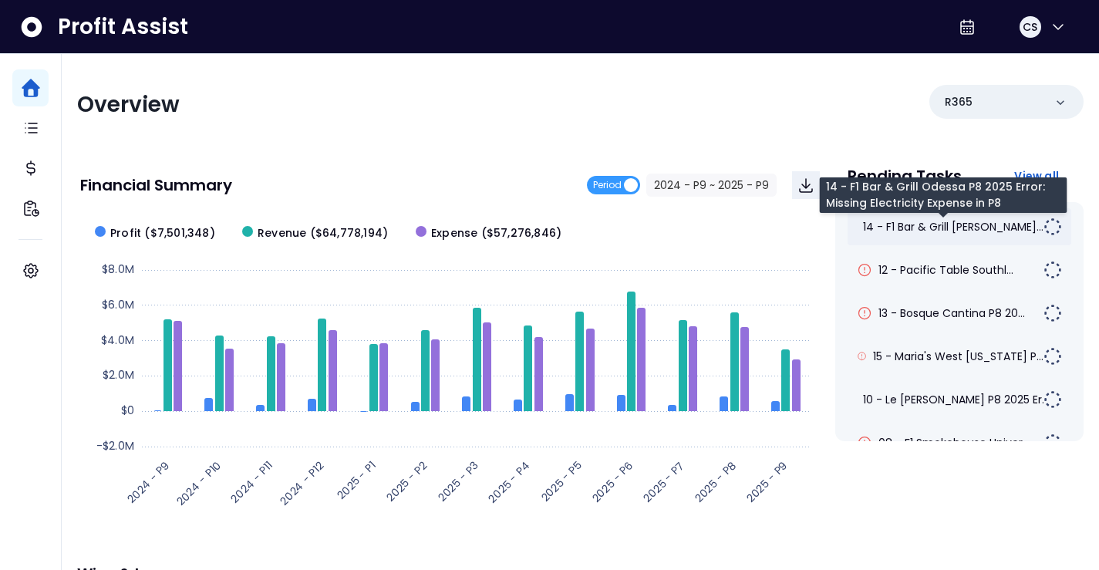
click at [954, 221] on span "14 - F1 Bar & Grill [PERSON_NAME]..." at bounding box center [953, 226] width 181 height 15
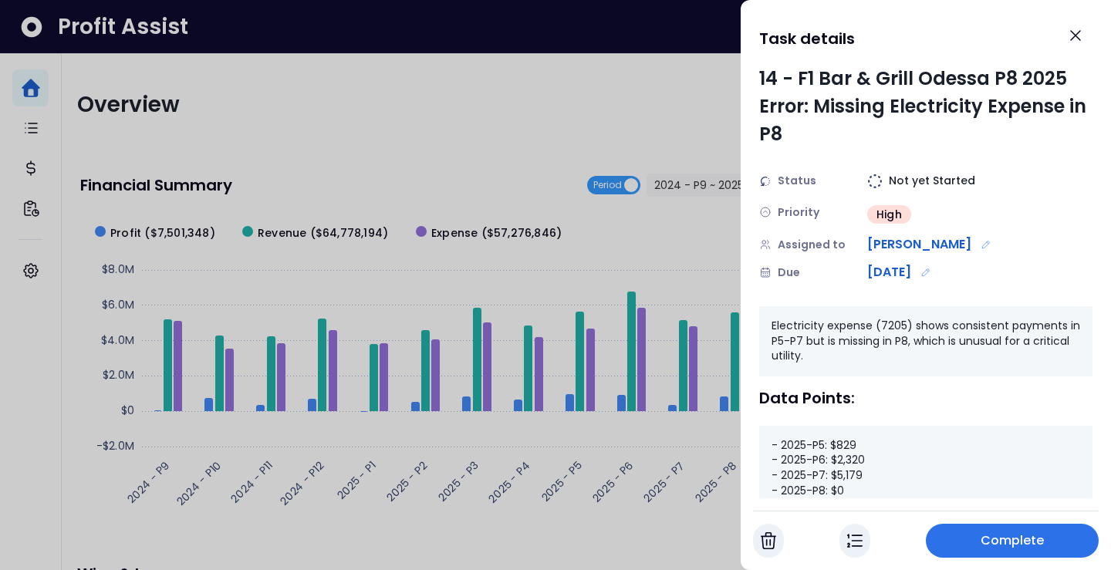
drag, startPoint x: 989, startPoint y: 351, endPoint x: 1003, endPoint y: 363, distance: 18.6
click at [998, 357] on div "Electricity expense (7205) shows consistent payments in P5-P7 but is missing in…" at bounding box center [925, 341] width 333 height 70
click at [988, 529] on button "Complete" at bounding box center [1012, 541] width 173 height 34
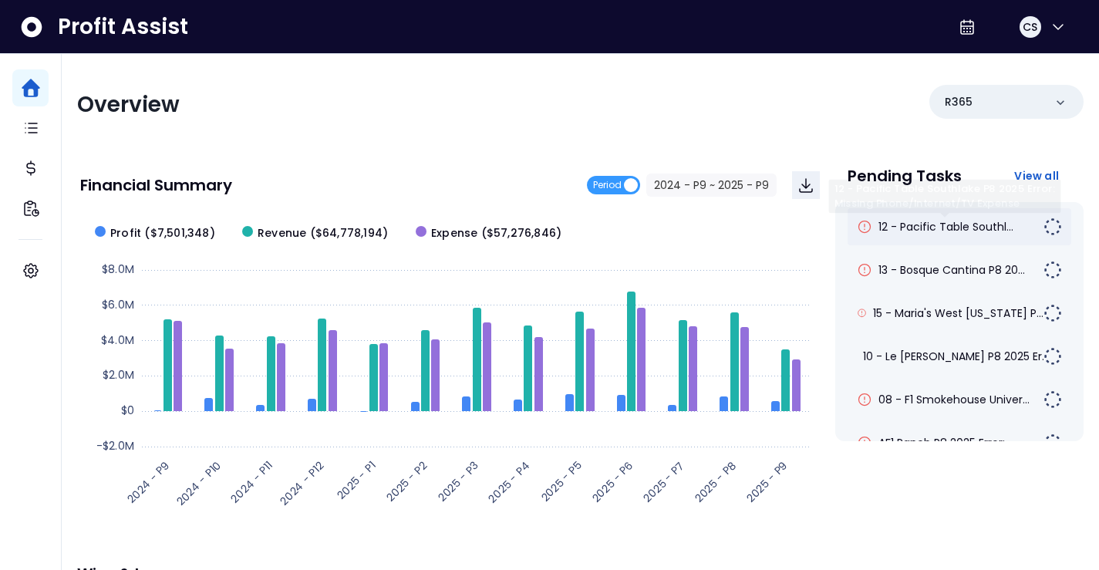
click at [947, 221] on span "12 - Pacific Table Southl..." at bounding box center [946, 226] width 135 height 15
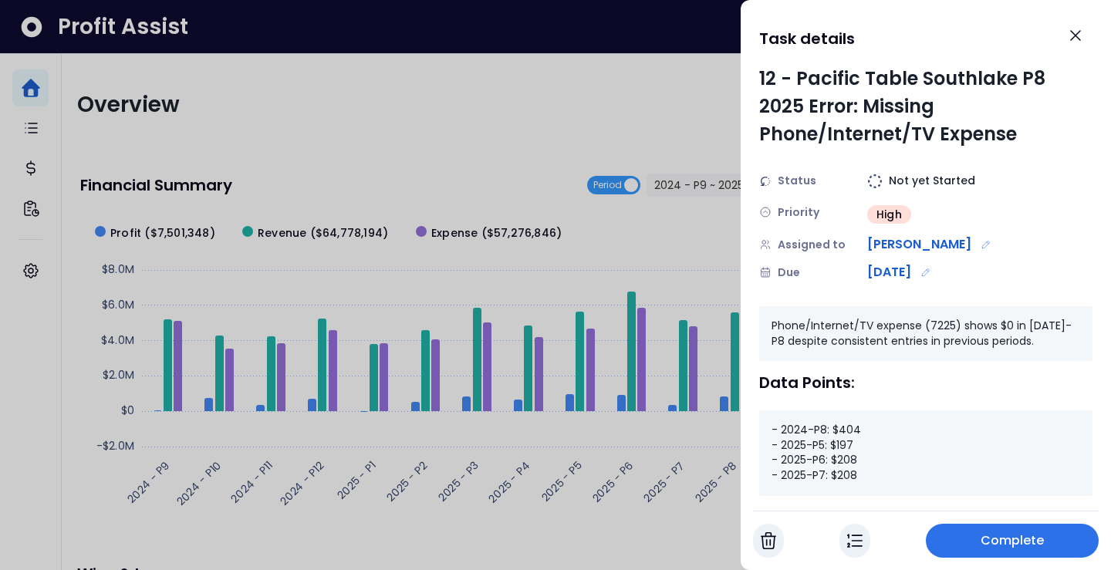
click at [974, 532] on button "Complete" at bounding box center [1012, 541] width 173 height 34
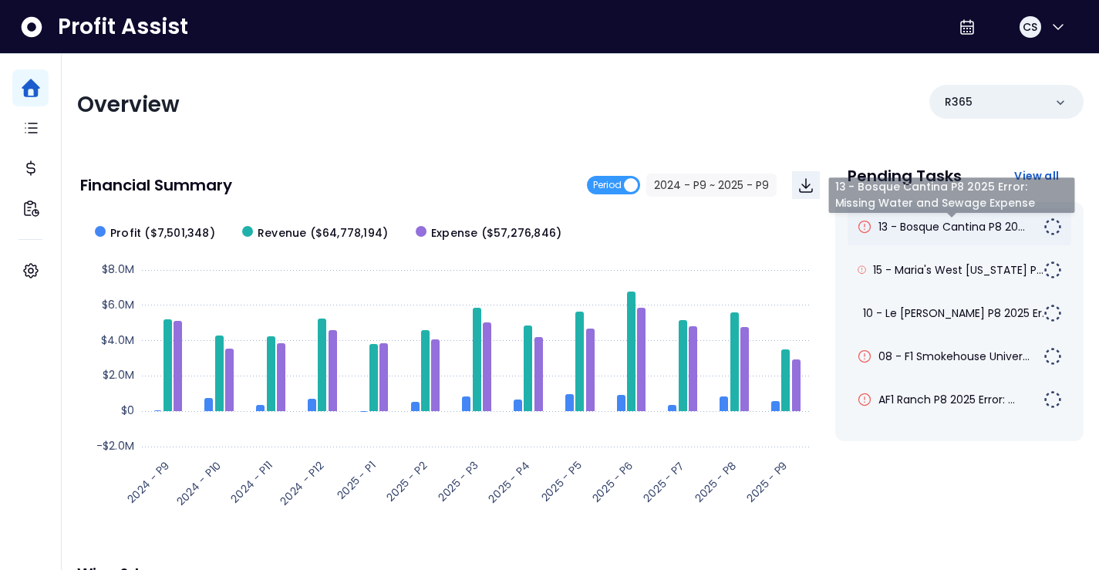
click at [912, 224] on span "13 - Bosque Cantina P8 20..." at bounding box center [952, 226] width 147 height 15
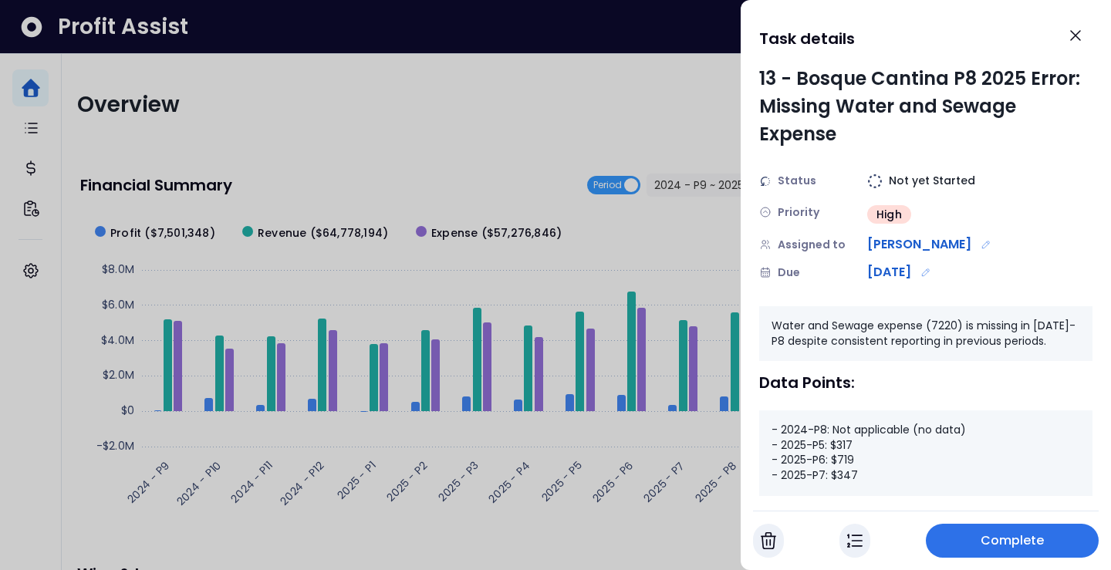
click at [957, 533] on button "Complete" at bounding box center [1012, 541] width 173 height 34
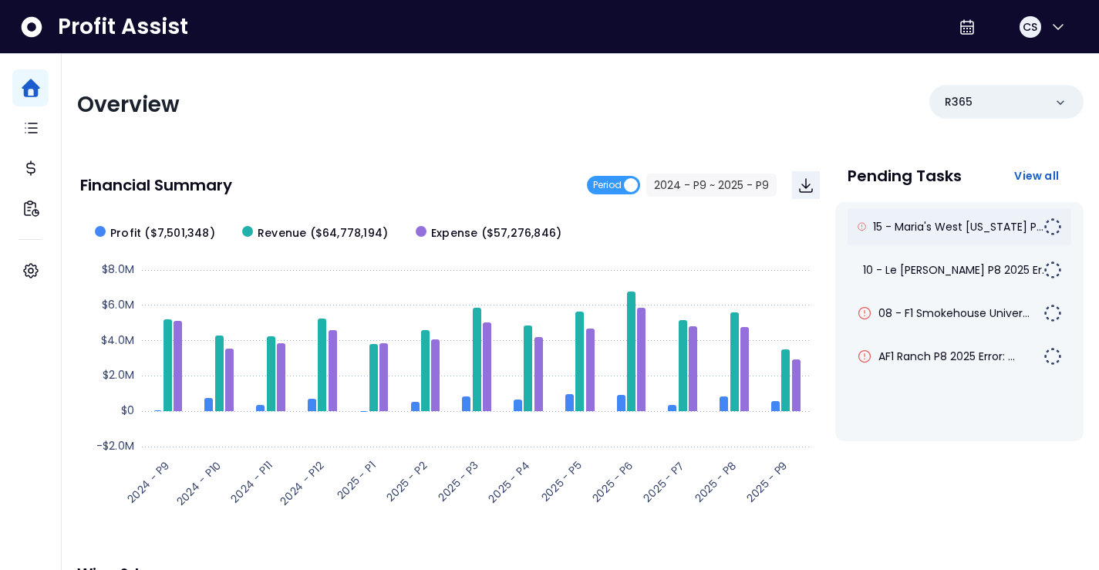
click at [950, 211] on div "15 - Maria's West [US_STATE] P..." at bounding box center [960, 226] width 224 height 37
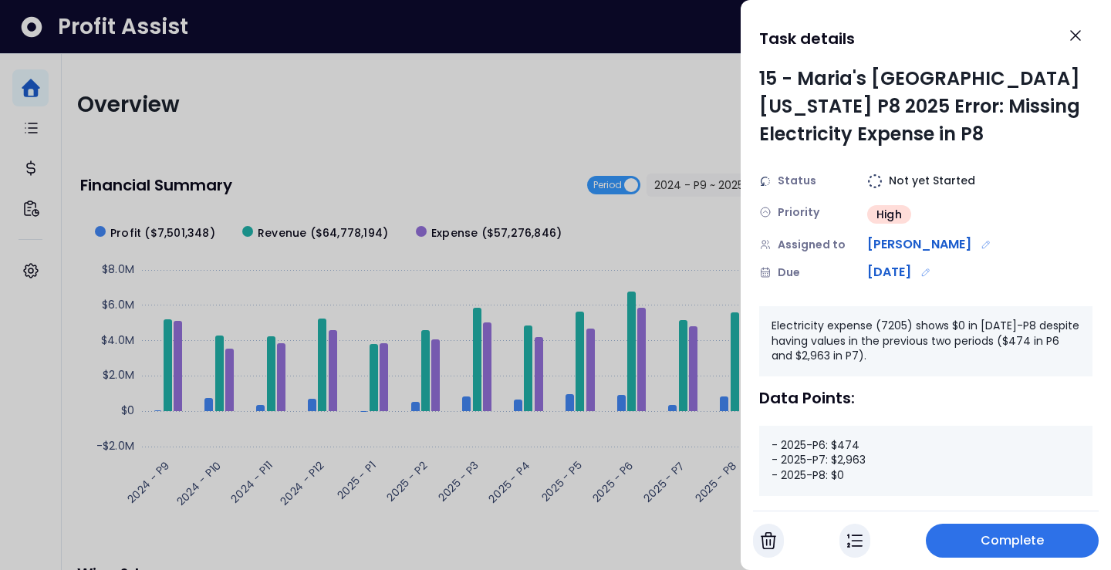
click at [976, 542] on button "Complete" at bounding box center [1012, 541] width 173 height 34
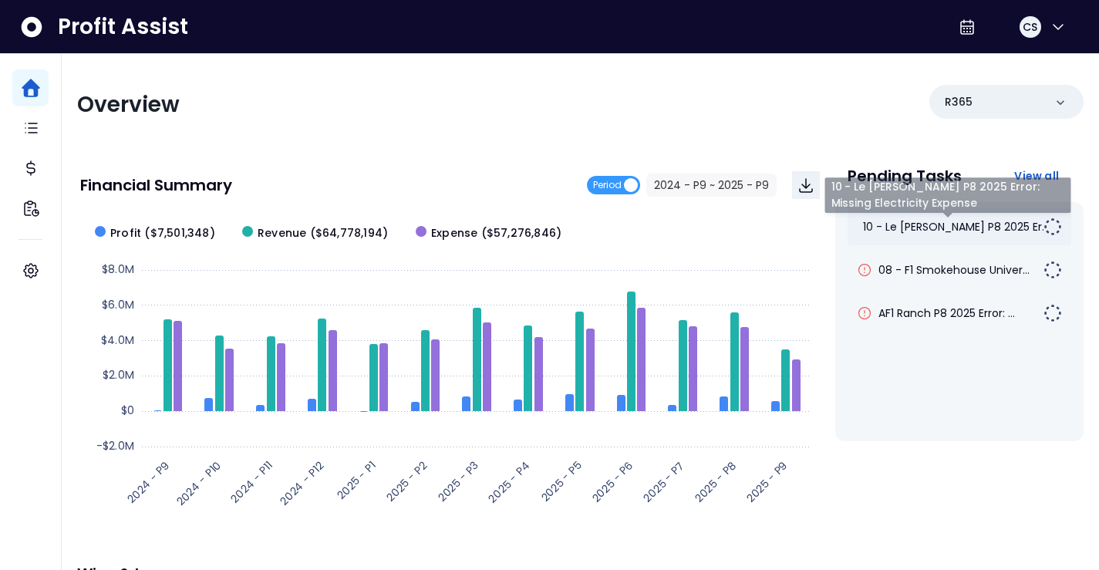
click at [960, 234] on span "10 - Le [PERSON_NAME] P8 2025 Er..." at bounding box center [956, 226] width 186 height 15
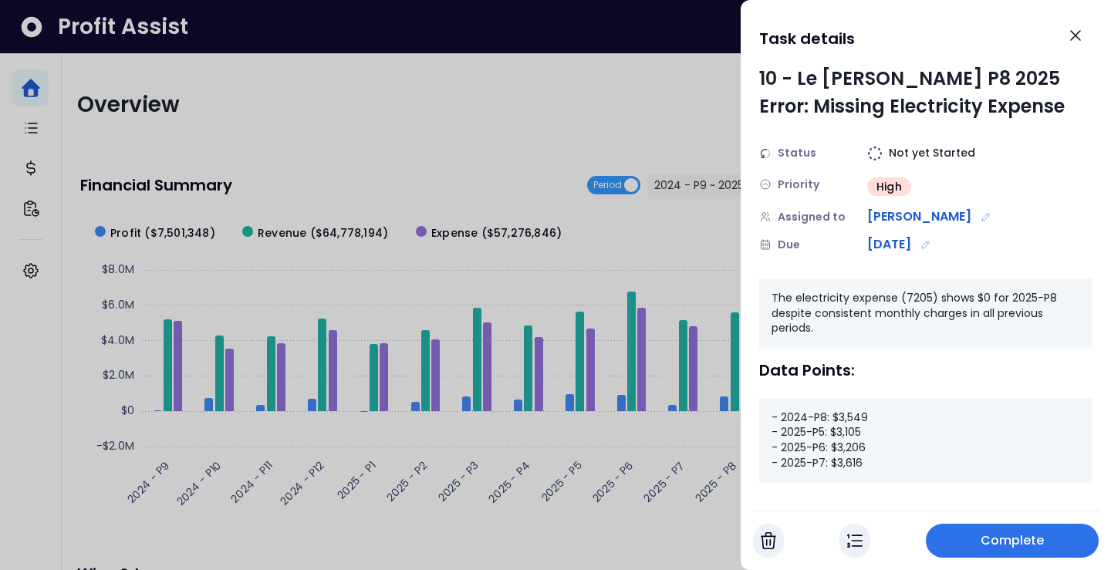
click at [986, 542] on span "Complete" at bounding box center [1013, 541] width 64 height 19
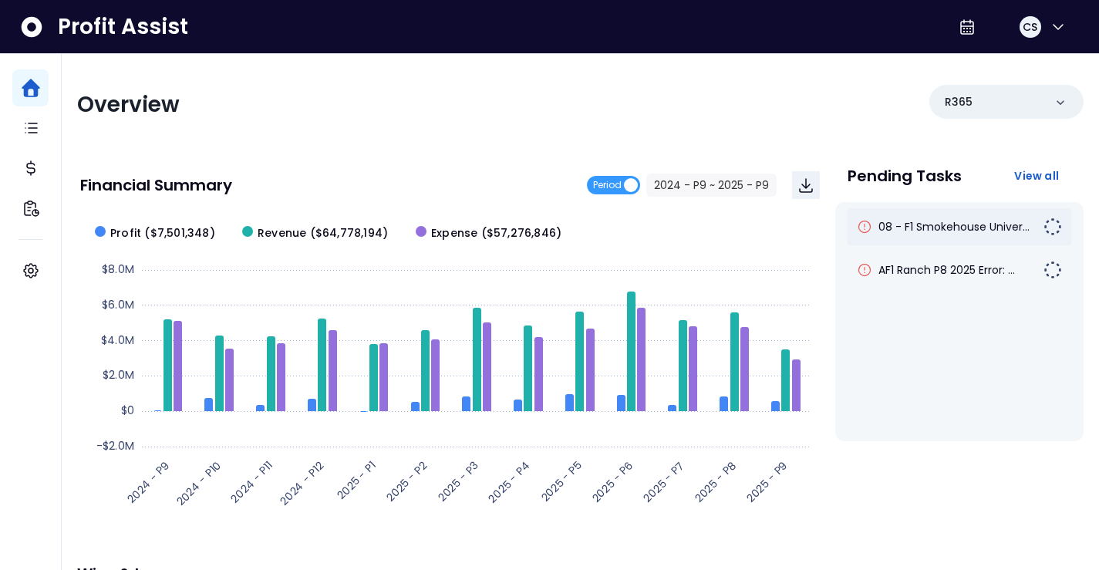
click at [960, 235] on div "08 - F1 Smokehouse Univer..." at bounding box center [960, 226] width 224 height 37
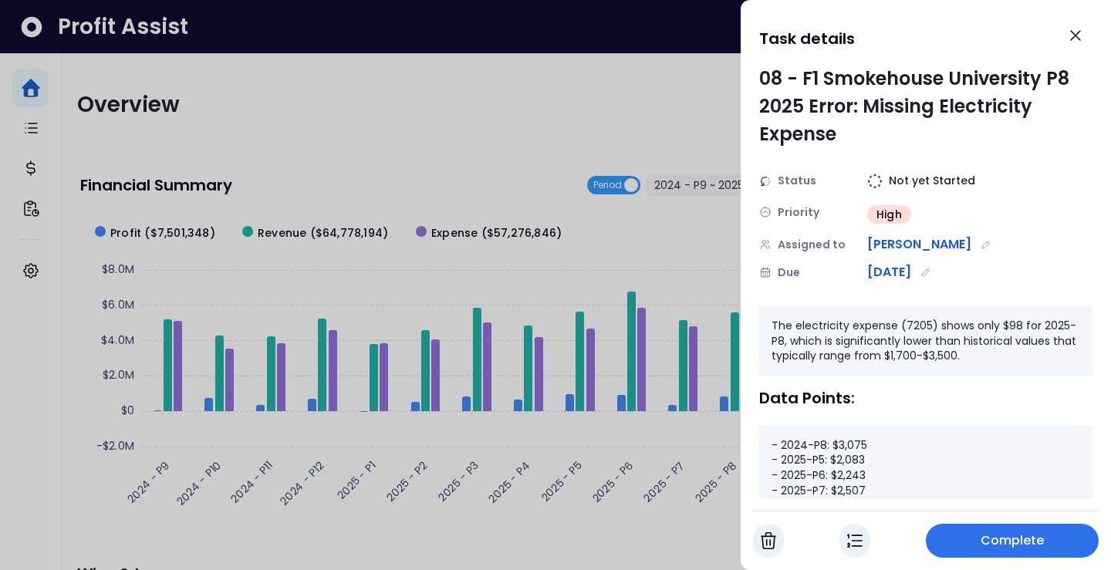
click at [977, 542] on button "Complete" at bounding box center [1012, 541] width 173 height 34
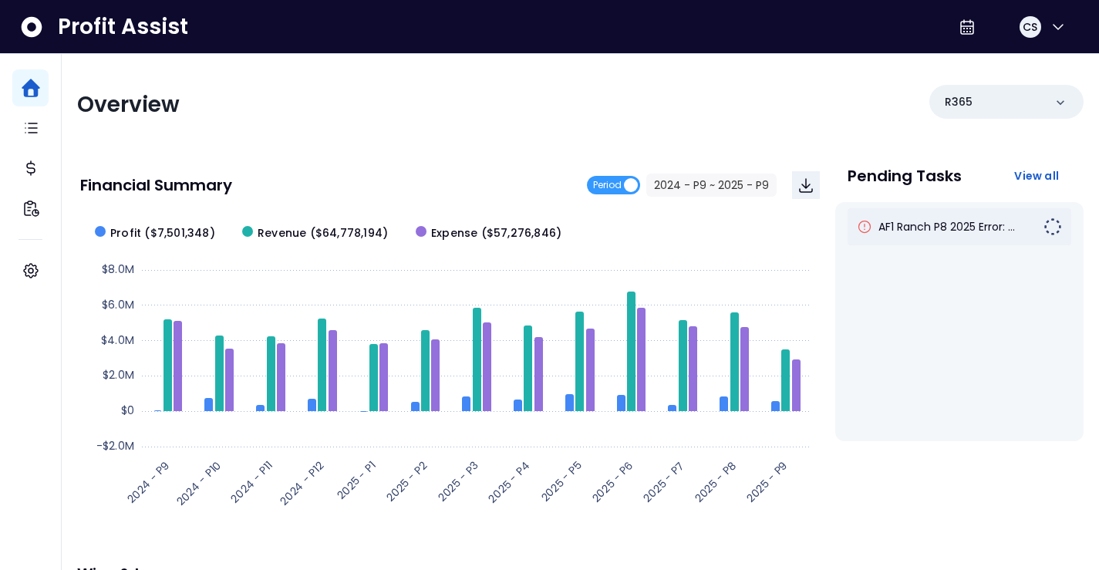
click at [884, 218] on div "AF1 Ranch P8 2025 Error: ..." at bounding box center [960, 226] width 224 height 37
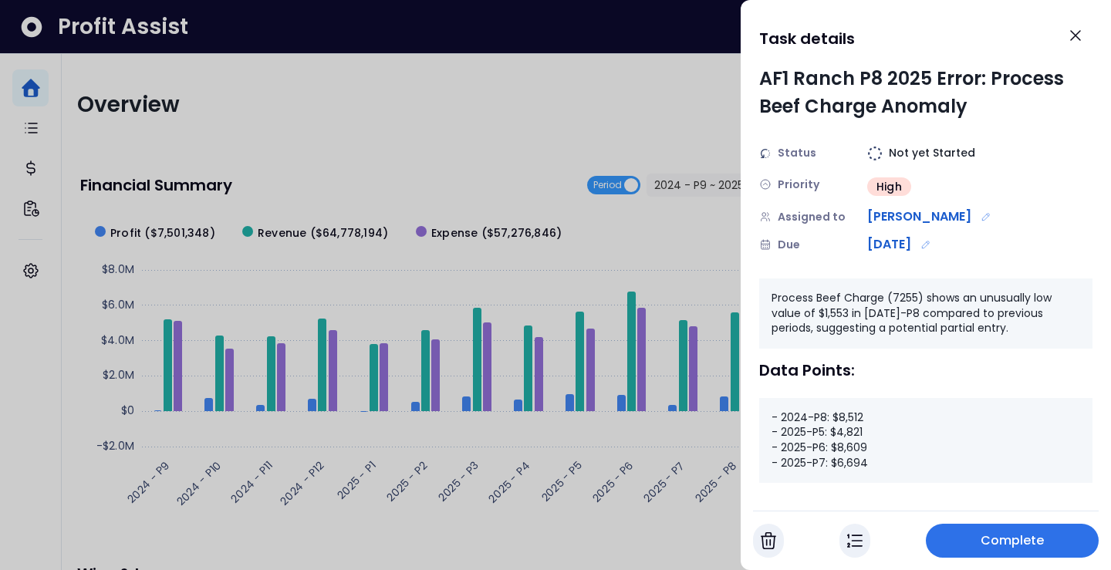
click at [1017, 542] on span "Complete" at bounding box center [1013, 541] width 64 height 19
